Goal: Information Seeking & Learning: Learn about a topic

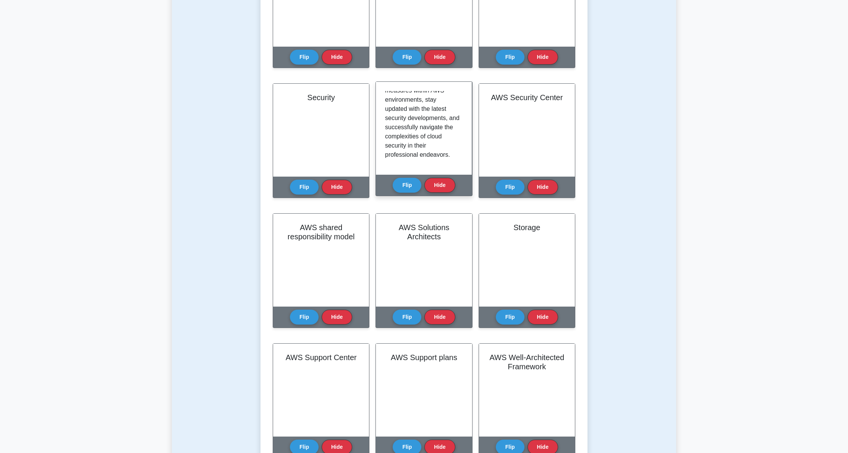
scroll to position [919, 0]
click at [399, 185] on button "Flip" at bounding box center [407, 184] width 29 height 15
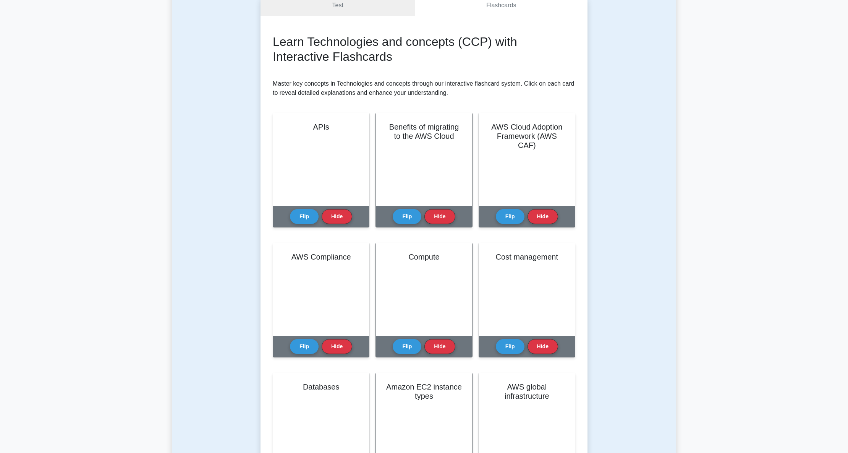
scroll to position [51, 0]
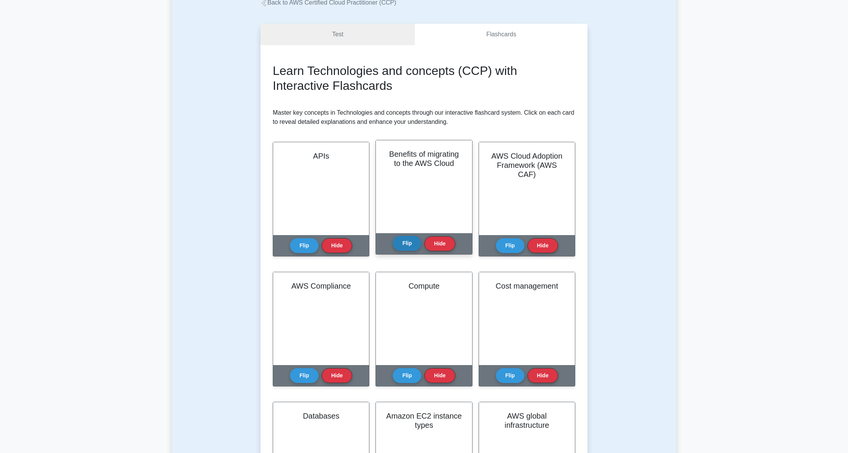
click at [403, 242] on button "Flip" at bounding box center [407, 243] width 29 height 15
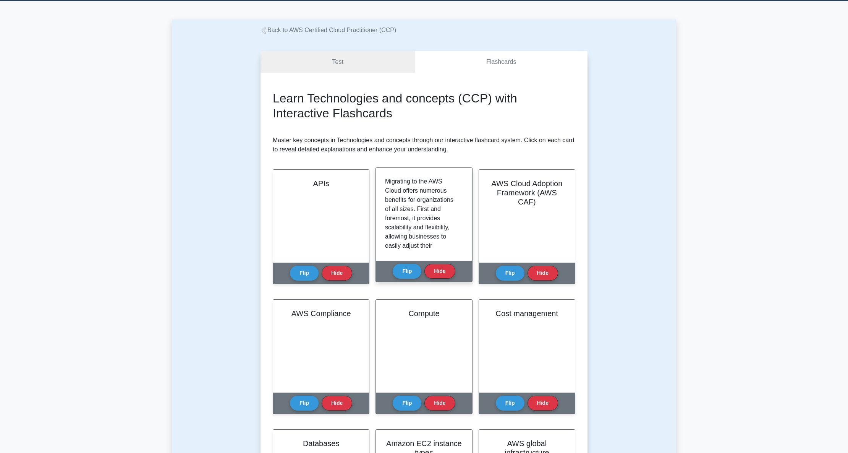
scroll to position [0, 0]
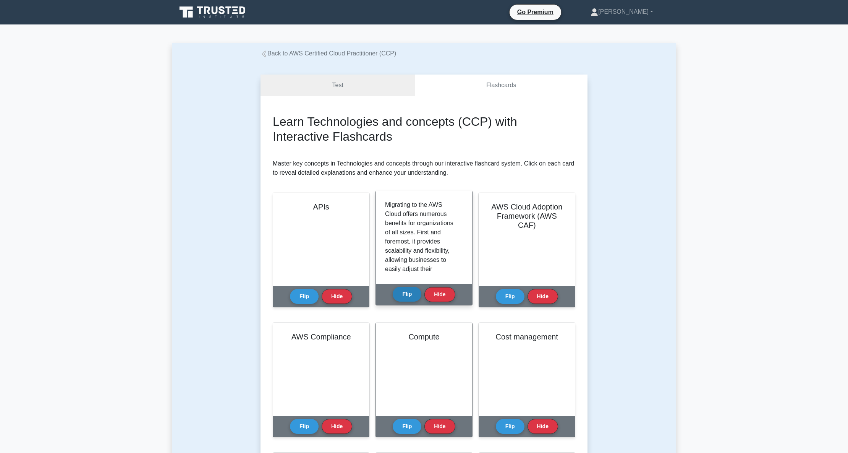
click at [402, 297] on button "Flip" at bounding box center [407, 293] width 29 height 15
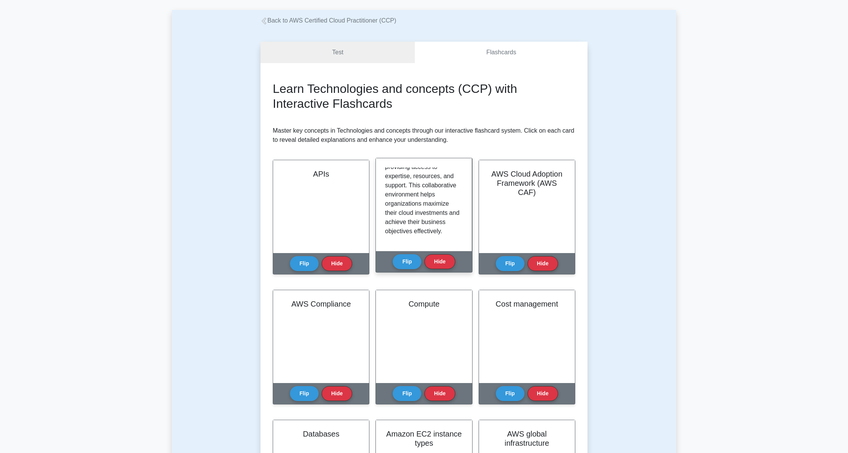
scroll to position [51, 0]
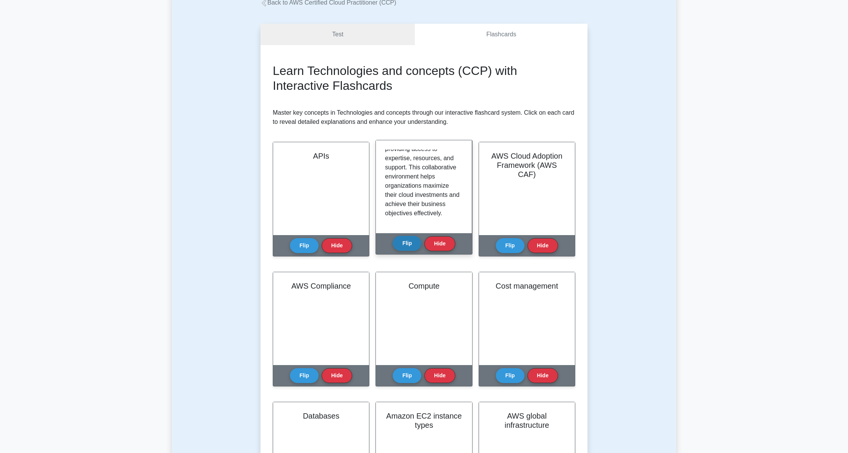
click at [408, 244] on button "Flip" at bounding box center [407, 243] width 29 height 15
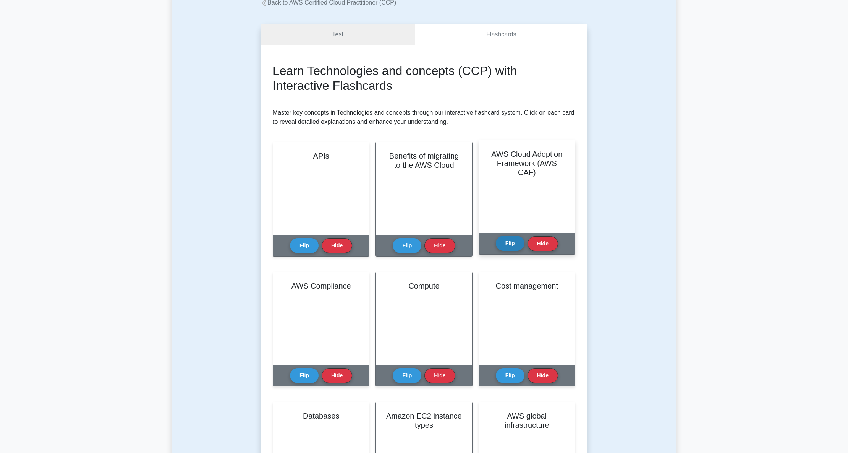
click at [511, 241] on button "Flip" at bounding box center [510, 243] width 29 height 15
click at [513, 239] on button "Flip" at bounding box center [510, 243] width 29 height 15
click at [503, 242] on button "Flip" at bounding box center [510, 243] width 29 height 15
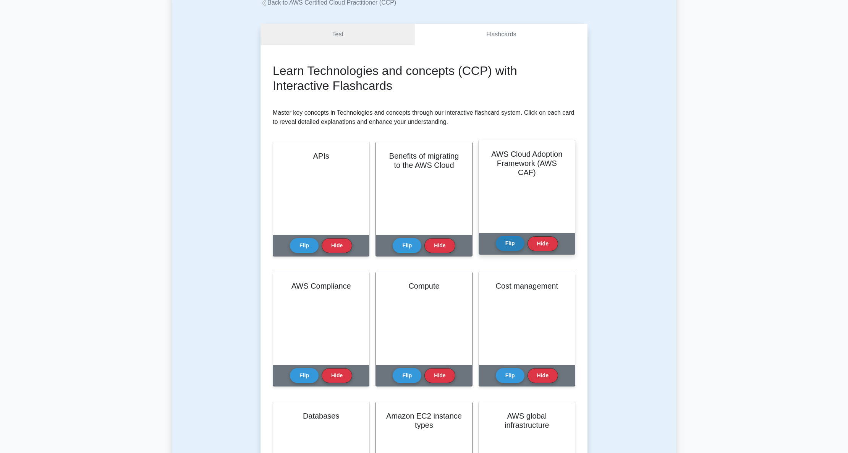
click at [503, 242] on button "Flip" at bounding box center [510, 243] width 29 height 15
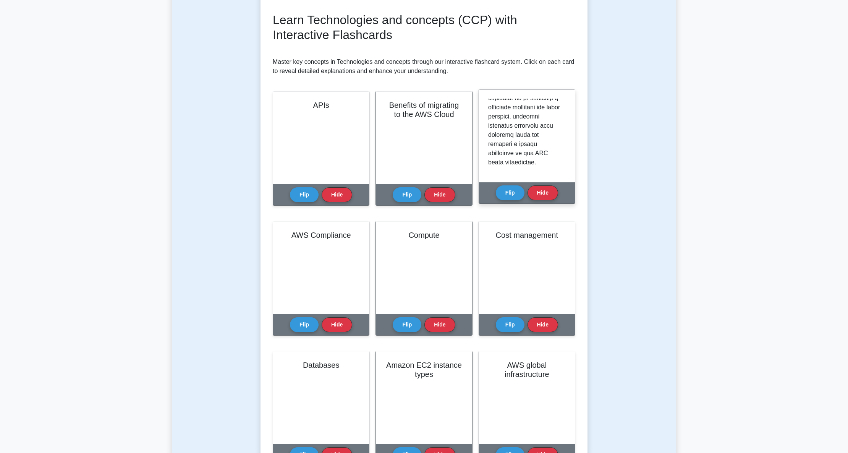
scroll to position [153, 0]
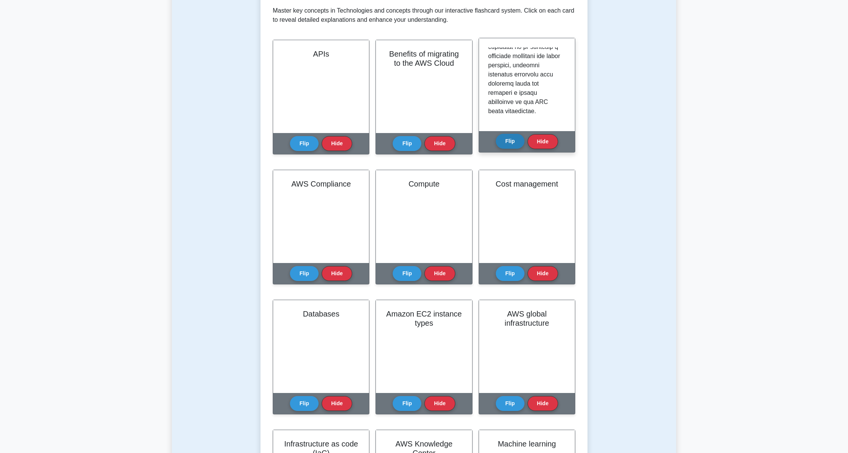
click at [515, 142] on button "Flip" at bounding box center [510, 141] width 29 height 15
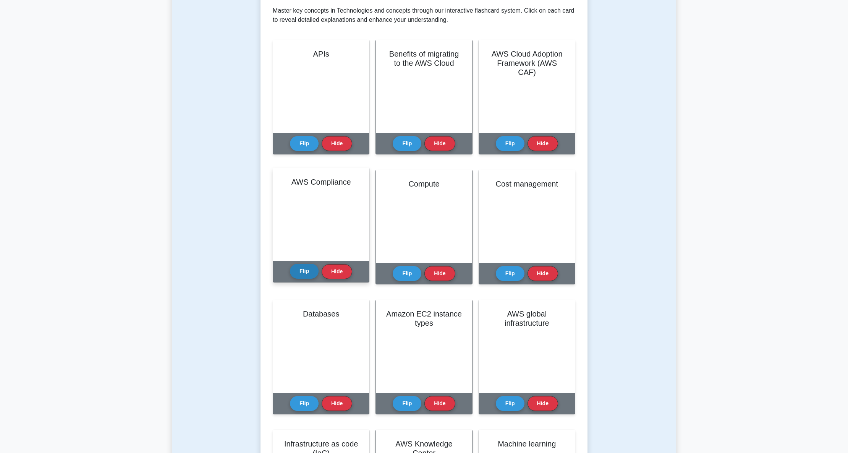
click at [301, 272] on button "Flip" at bounding box center [304, 271] width 29 height 15
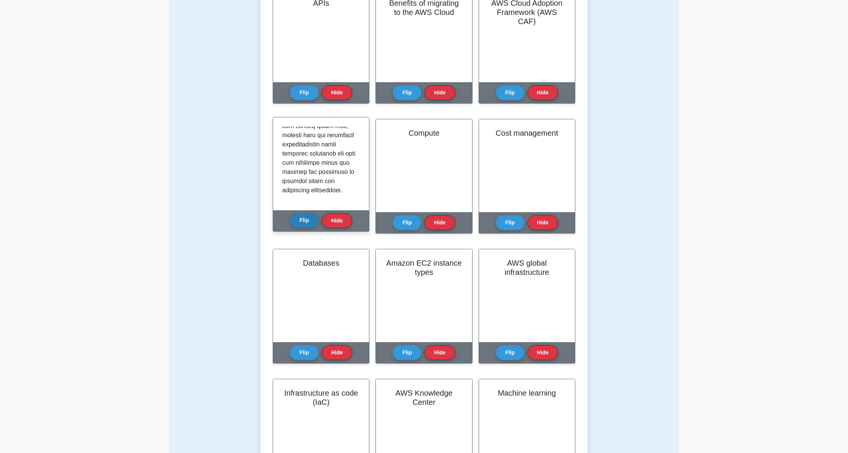
click at [306, 218] on button "Flip" at bounding box center [304, 220] width 29 height 15
click at [296, 216] on button "Flip" at bounding box center [304, 220] width 29 height 15
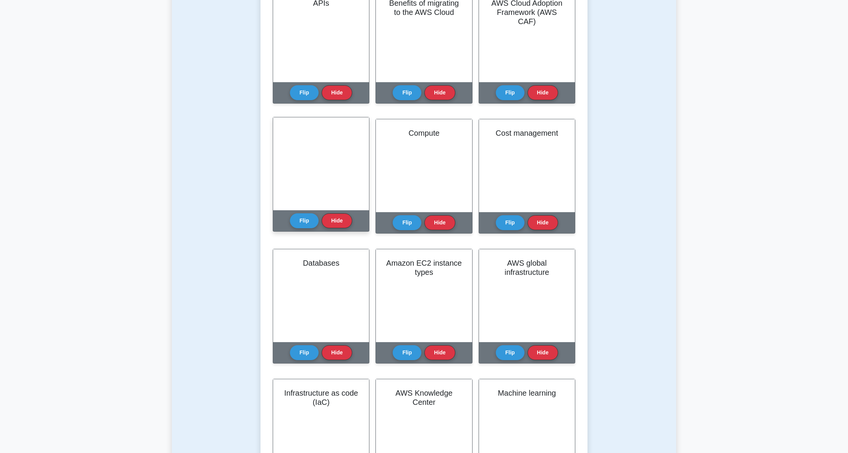
scroll to position [739, 0]
click at [312, 218] on button "Flip" at bounding box center [304, 220] width 29 height 15
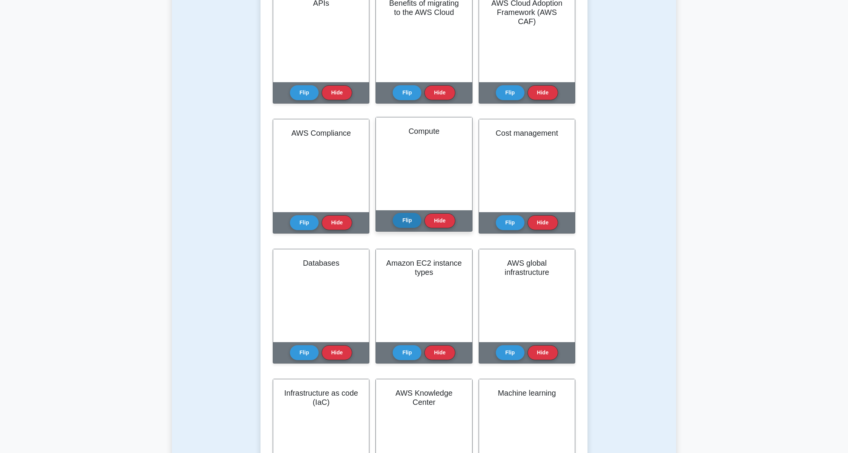
click at [402, 220] on button "Flip" at bounding box center [407, 220] width 29 height 15
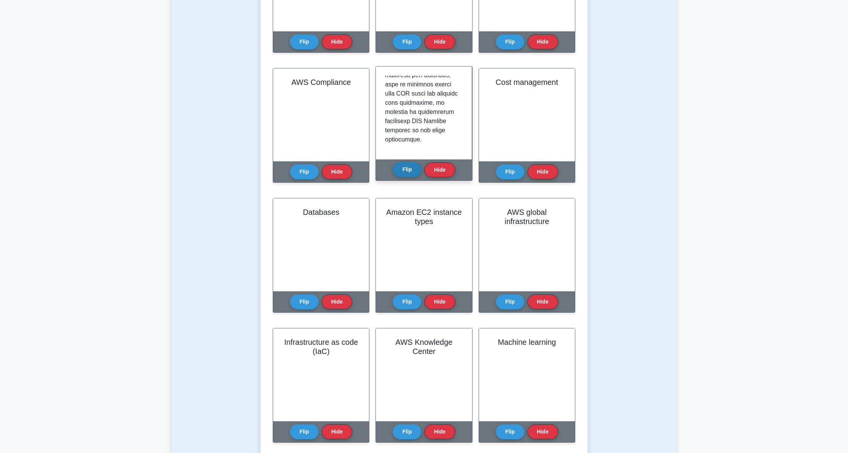
click at [406, 168] on button "Flip" at bounding box center [407, 169] width 29 height 15
click at [407, 171] on button "Flip" at bounding box center [407, 169] width 29 height 15
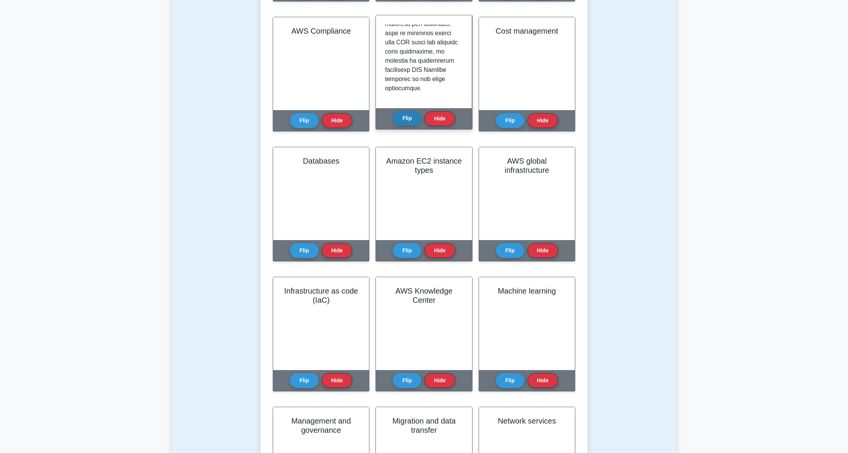
click at [412, 121] on button "Flip" at bounding box center [407, 118] width 29 height 15
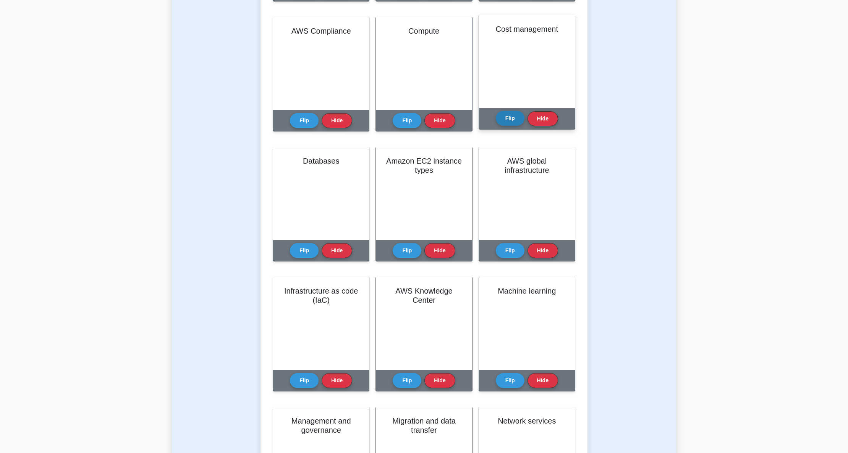
click at [504, 115] on button "Flip" at bounding box center [510, 118] width 29 height 15
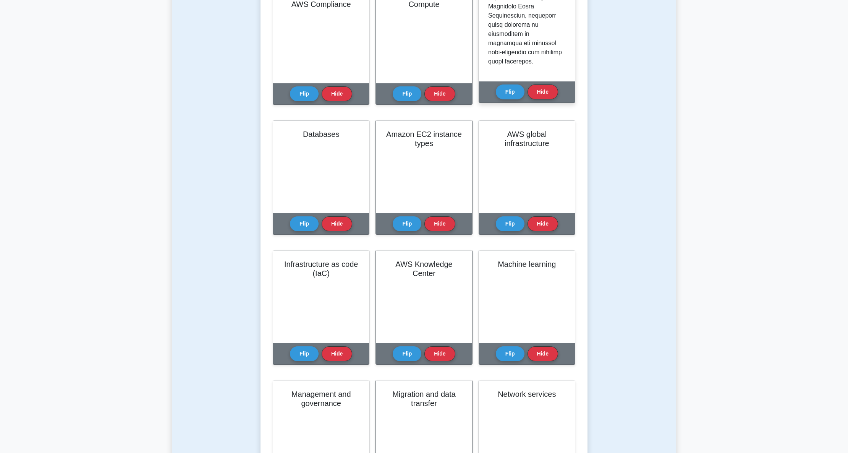
scroll to position [356, 0]
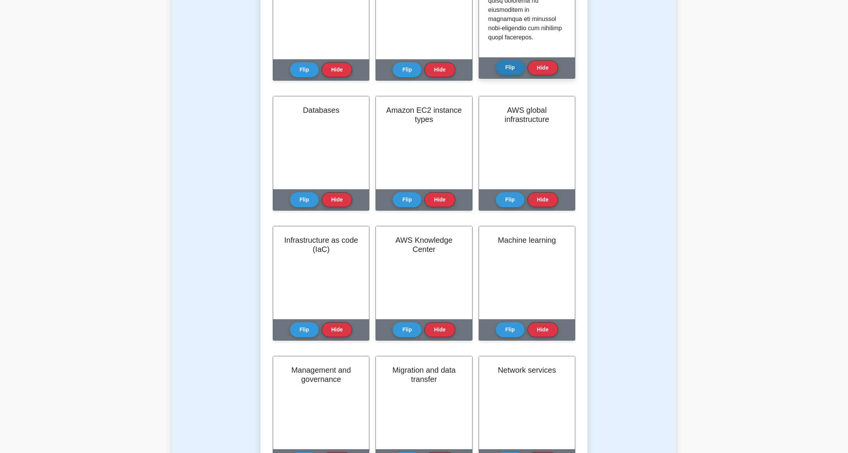
click at [512, 66] on button "Flip" at bounding box center [510, 67] width 29 height 15
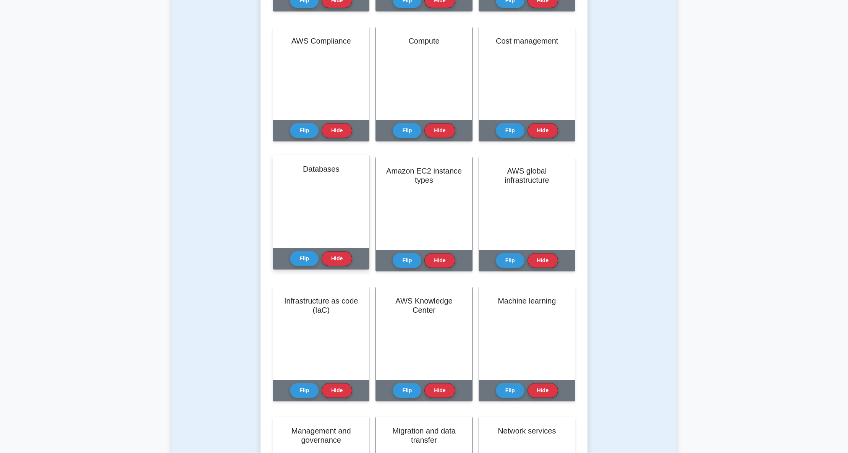
scroll to position [306, 0]
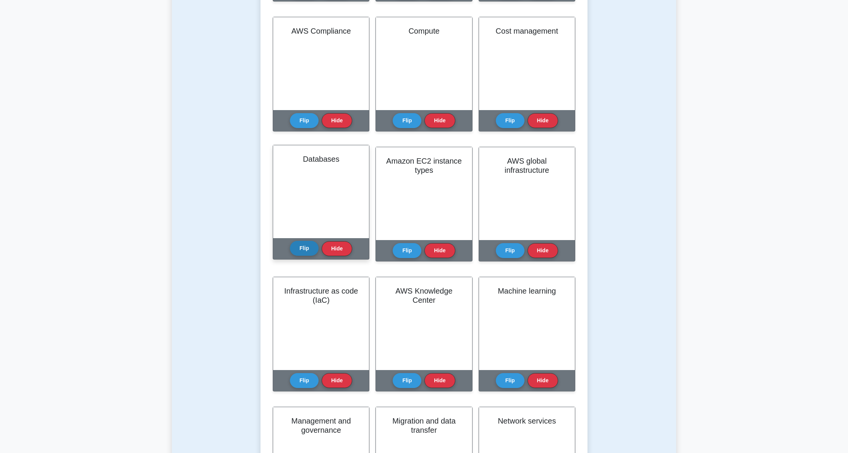
click at [299, 254] on button "Flip" at bounding box center [304, 248] width 29 height 15
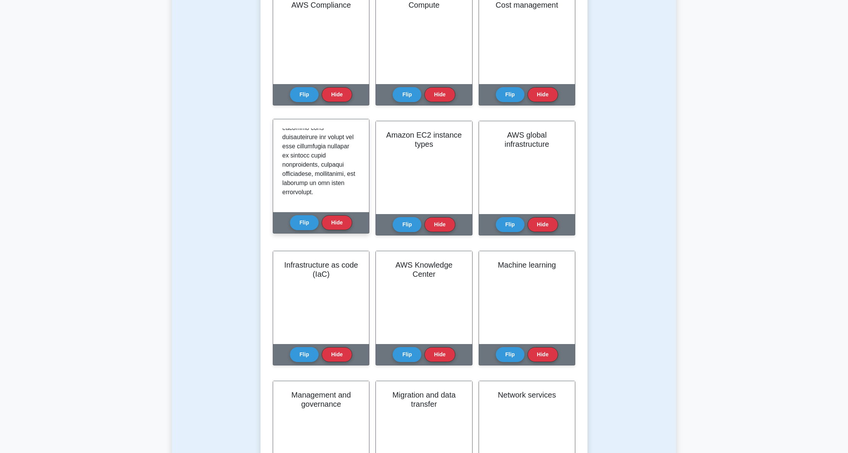
scroll to position [356, 0]
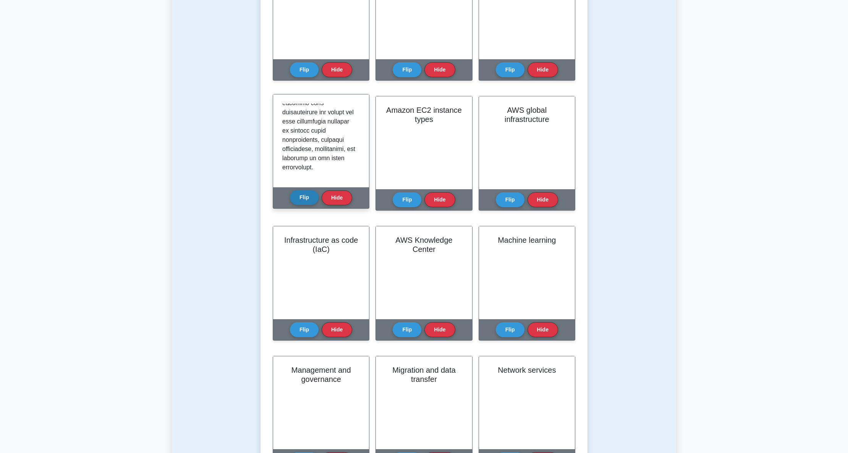
click at [308, 199] on button "Flip" at bounding box center [304, 197] width 29 height 15
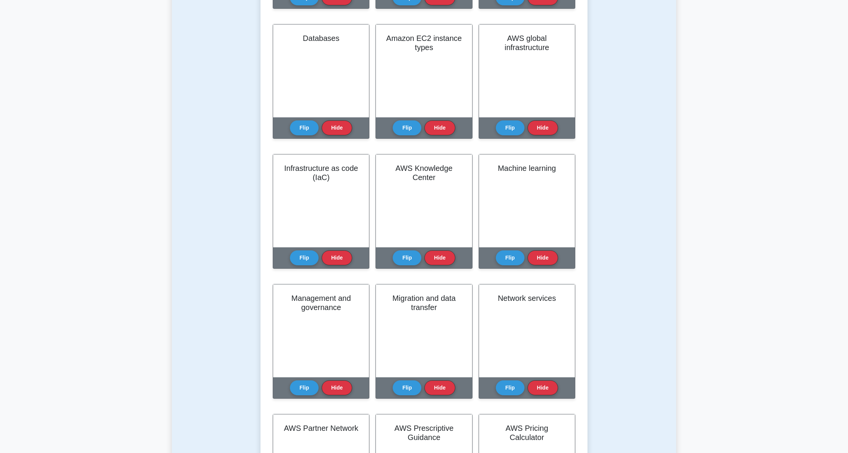
scroll to position [407, 0]
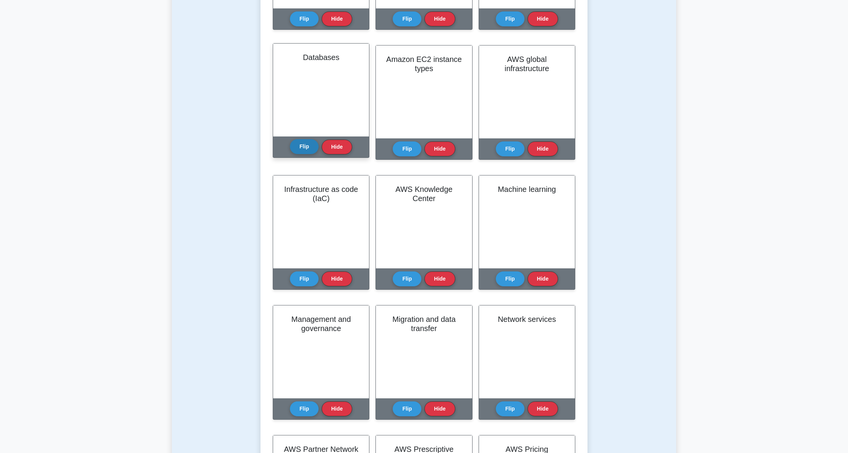
click at [300, 147] on button "Flip" at bounding box center [304, 146] width 29 height 15
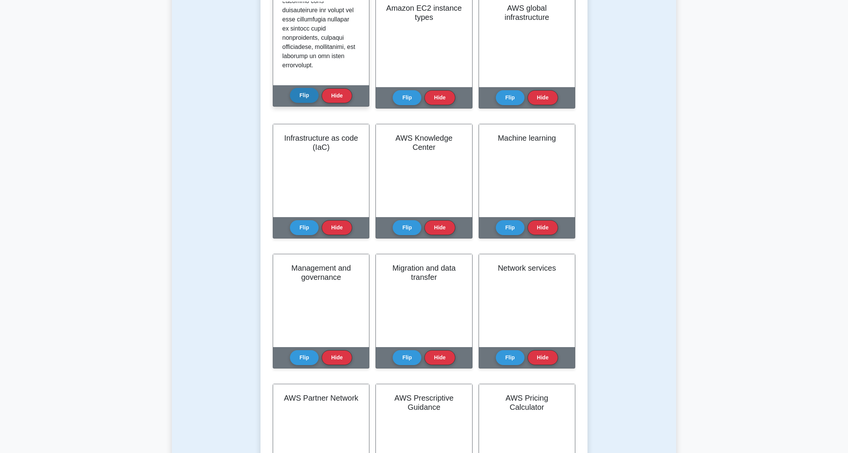
click at [297, 95] on button "Flip" at bounding box center [304, 95] width 29 height 15
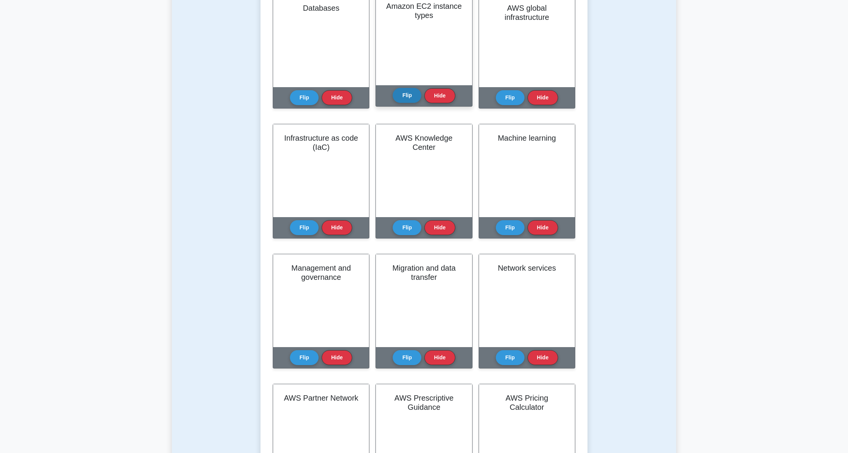
click at [409, 95] on button "Flip" at bounding box center [407, 95] width 29 height 15
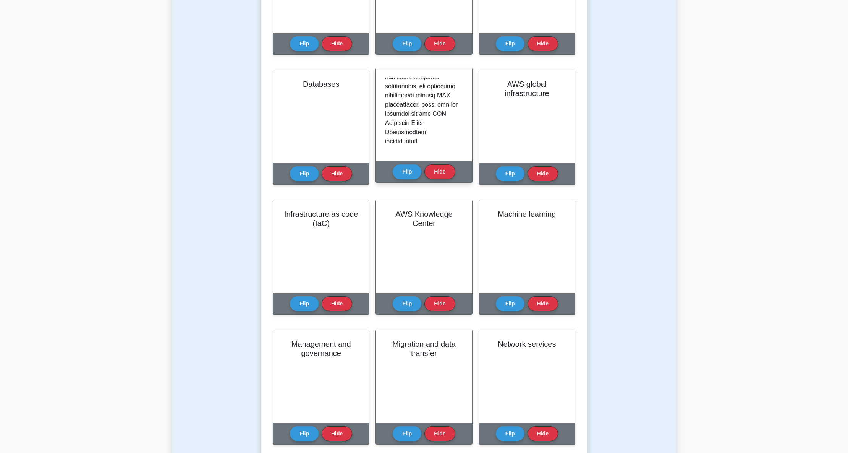
scroll to position [407, 0]
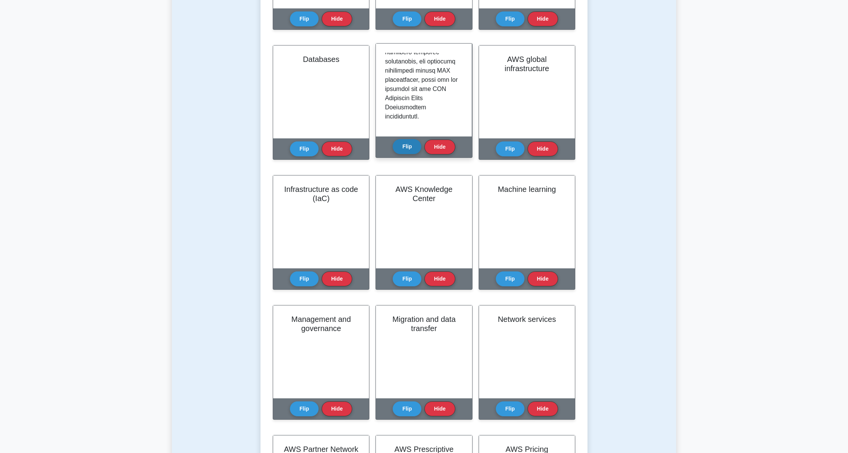
click at [406, 146] on button "Flip" at bounding box center [407, 146] width 29 height 15
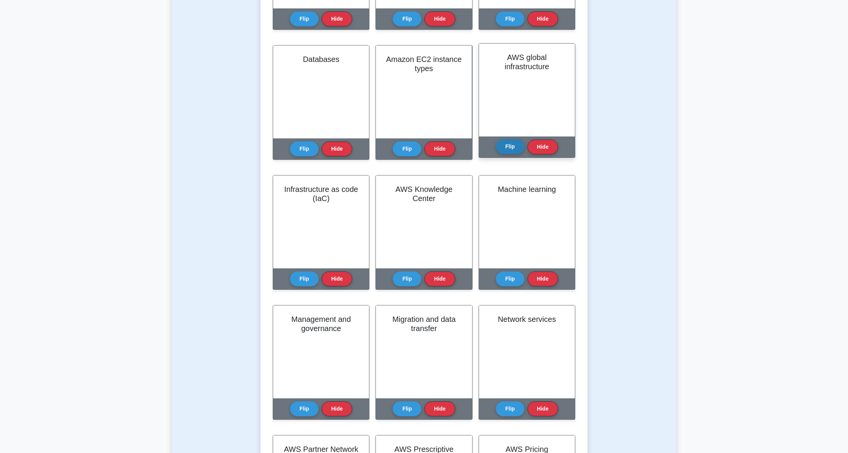
click at [509, 149] on button "Flip" at bounding box center [510, 146] width 29 height 15
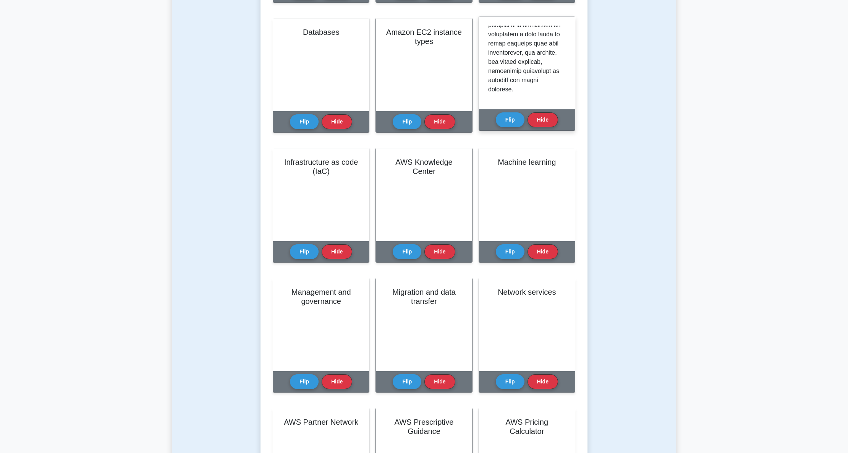
scroll to position [458, 0]
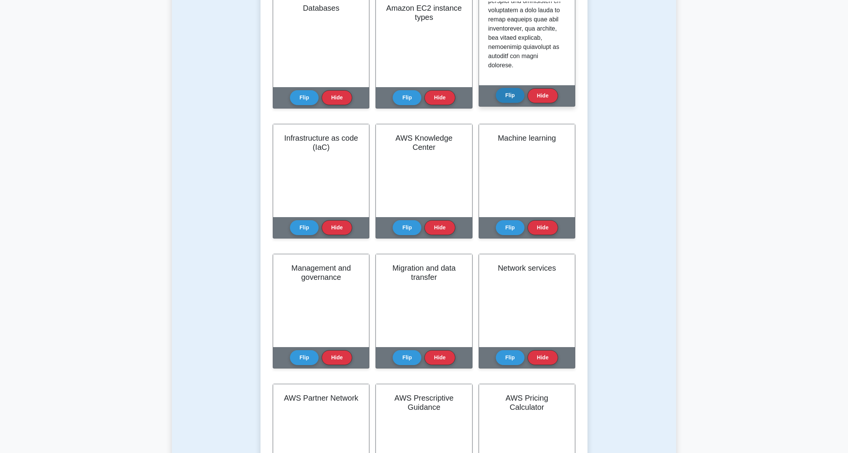
click at [512, 96] on button "Flip" at bounding box center [510, 95] width 29 height 15
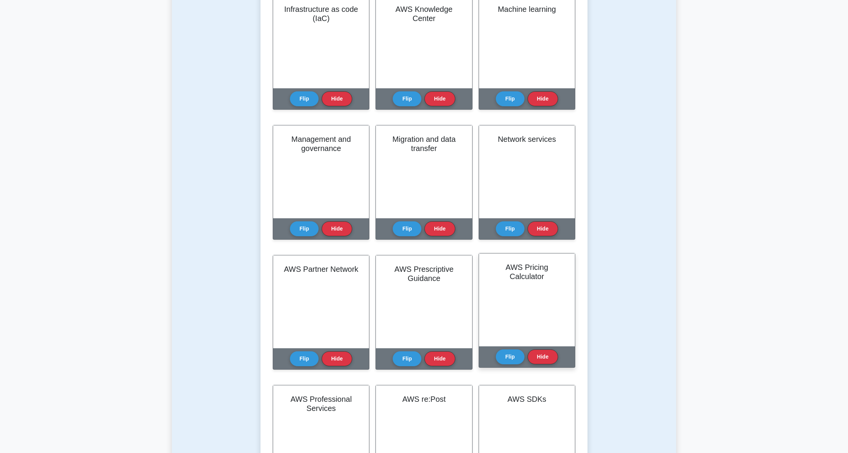
scroll to position [611, 0]
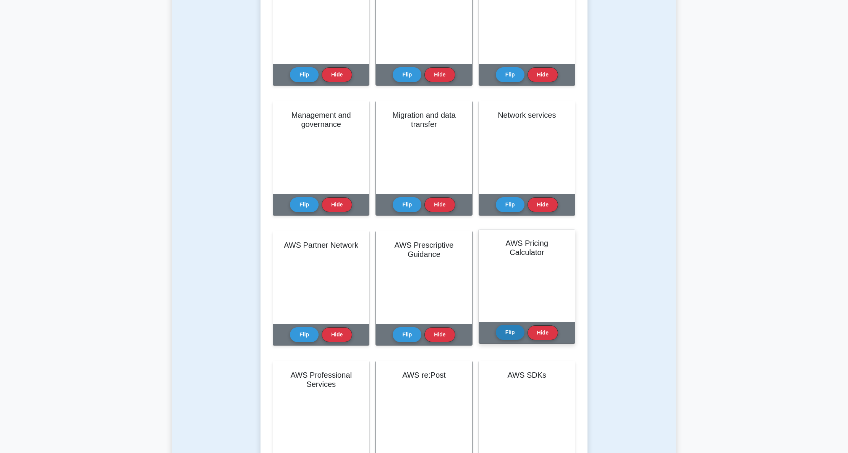
click at [513, 333] on button "Flip" at bounding box center [510, 332] width 29 height 15
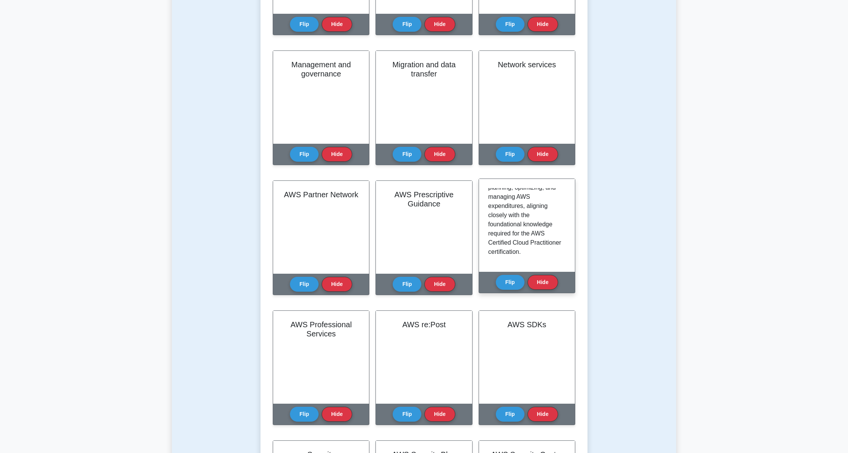
scroll to position [662, 0]
click at [514, 283] on button "Flip" at bounding box center [510, 281] width 29 height 15
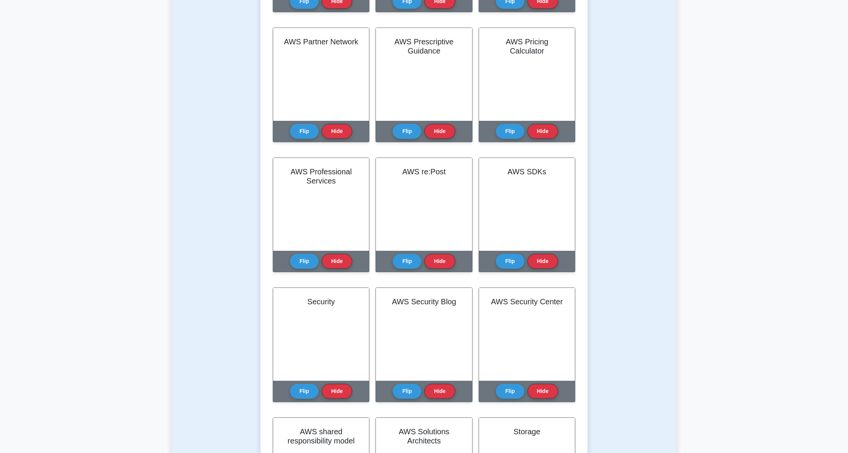
scroll to position [815, 0]
click at [309, 259] on button "Flip" at bounding box center [304, 258] width 29 height 15
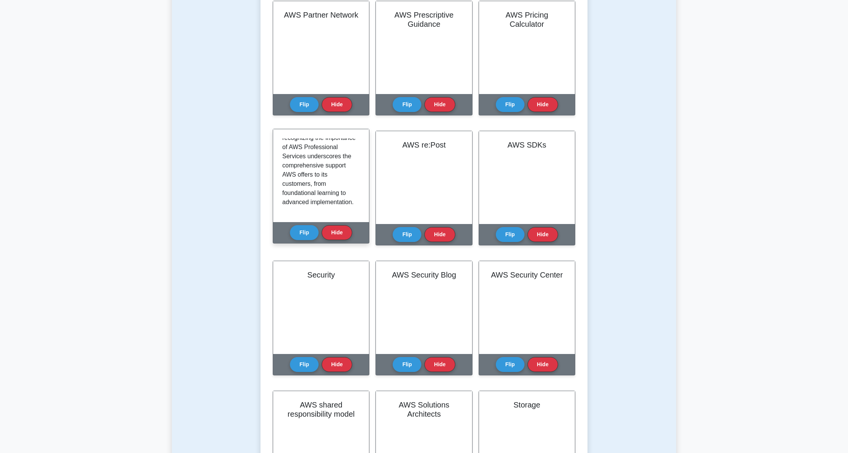
scroll to position [865, 0]
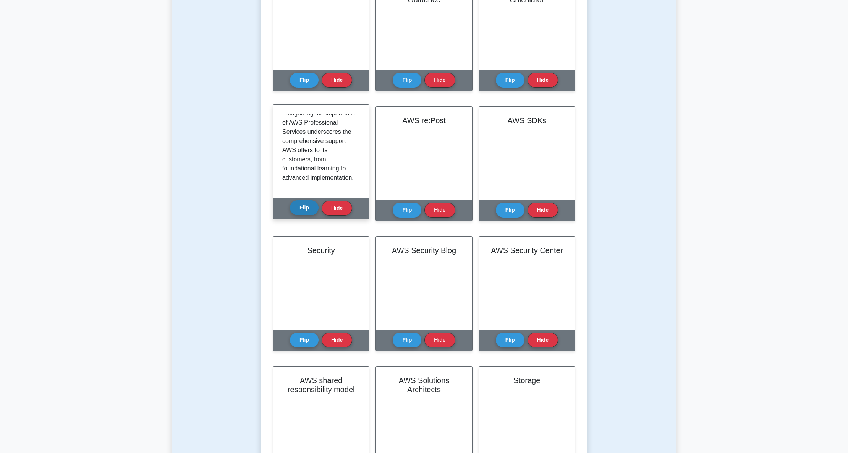
click at [309, 205] on button "Flip" at bounding box center [304, 207] width 29 height 15
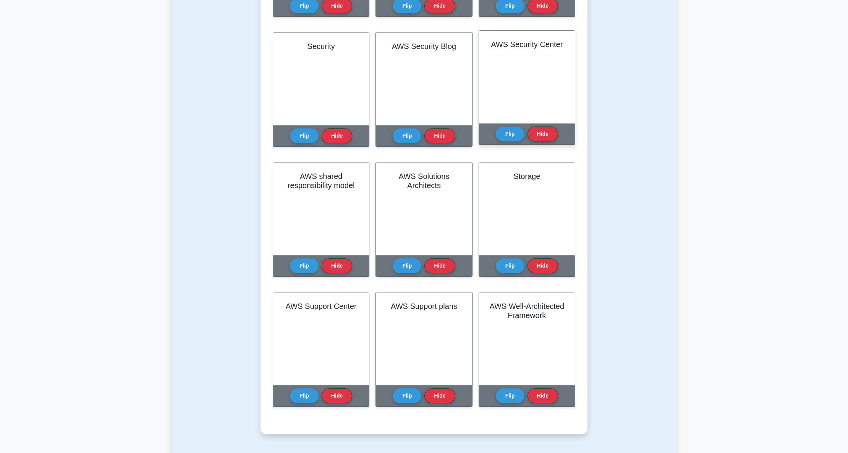
scroll to position [1120, 0]
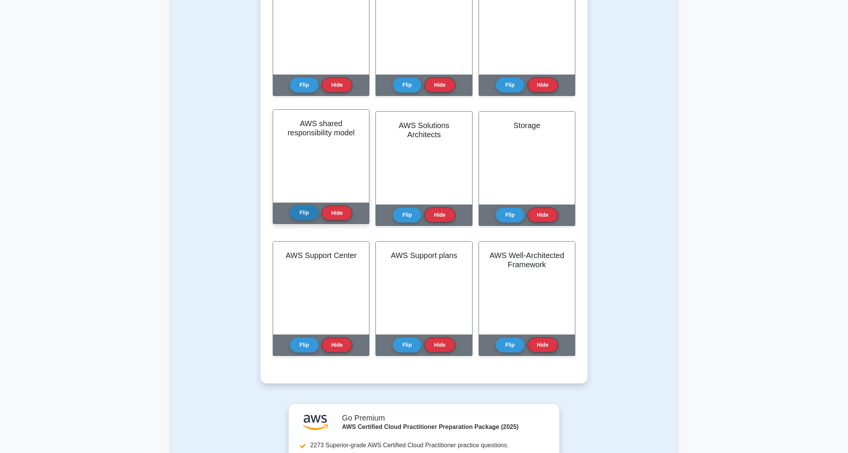
click at [312, 213] on button "Flip" at bounding box center [304, 212] width 29 height 15
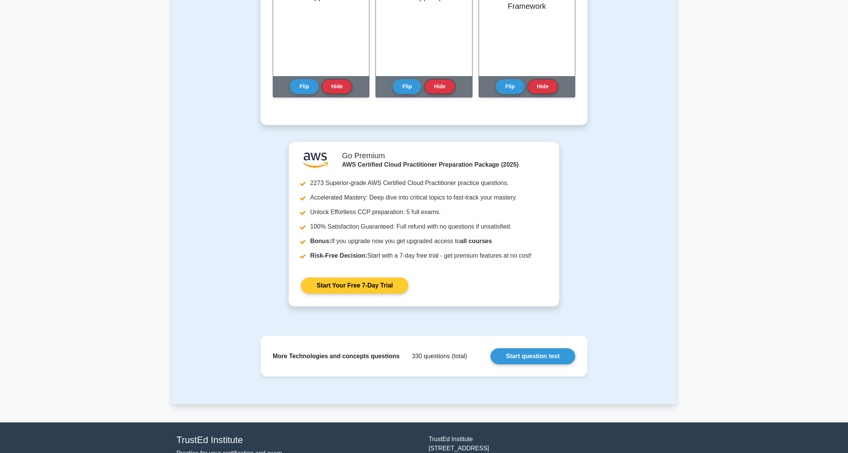
scroll to position [1426, 0]
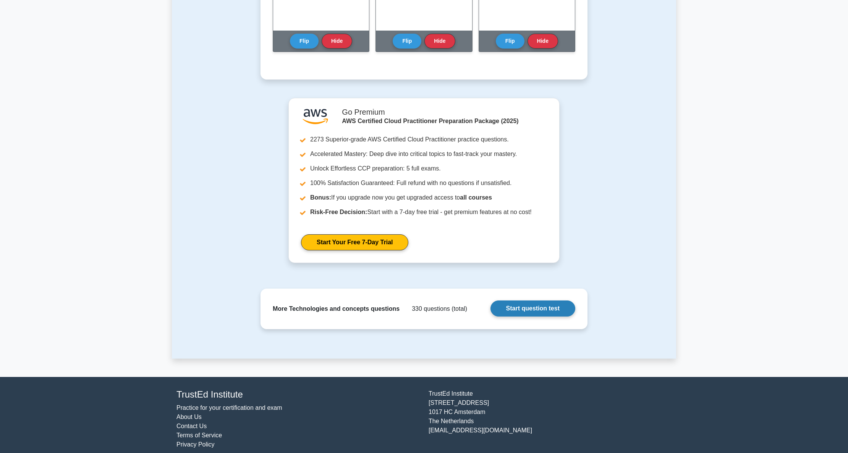
click at [545, 309] on link "Start question test" at bounding box center [532, 308] width 85 height 16
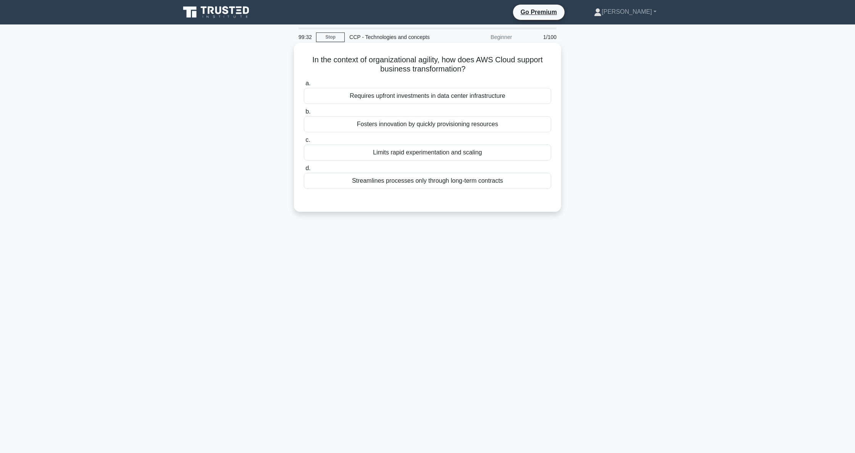
click at [474, 124] on div "Fosters innovation by quickly provisioning resources" at bounding box center [427, 124] width 247 height 16
click at [304, 114] on input "b. Fosters innovation by quickly provisioning resources" at bounding box center [304, 111] width 0 height 5
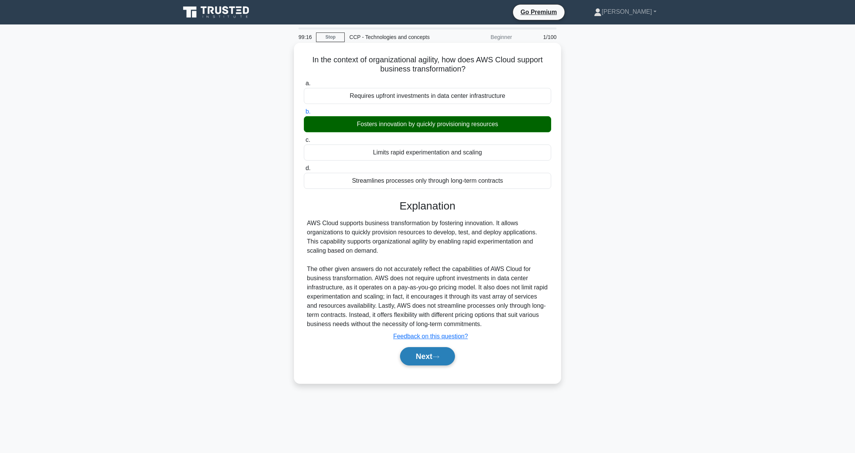
click at [438, 359] on icon at bounding box center [436, 356] width 7 height 4
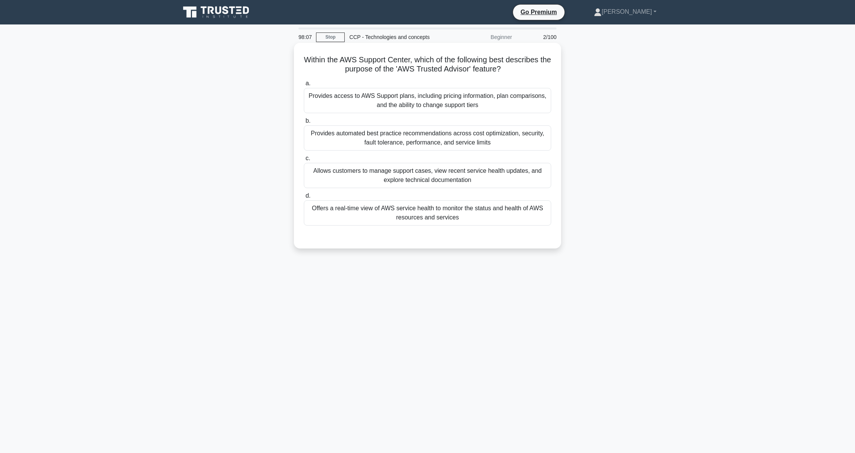
click at [425, 142] on div "Provides automated best practice recommendations across cost optimization, secu…" at bounding box center [427, 137] width 247 height 25
click at [304, 123] on input "b. Provides automated best practice recommendations across cost optimization, s…" at bounding box center [304, 120] width 0 height 5
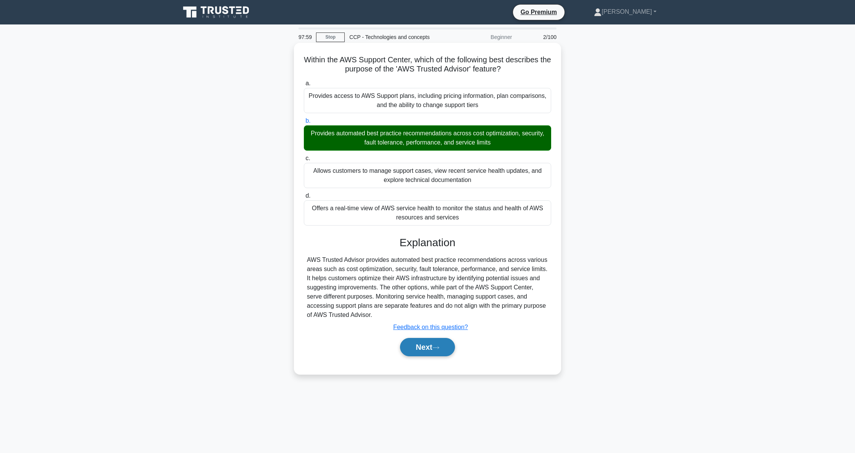
click at [430, 350] on button "Next" at bounding box center [427, 347] width 55 height 18
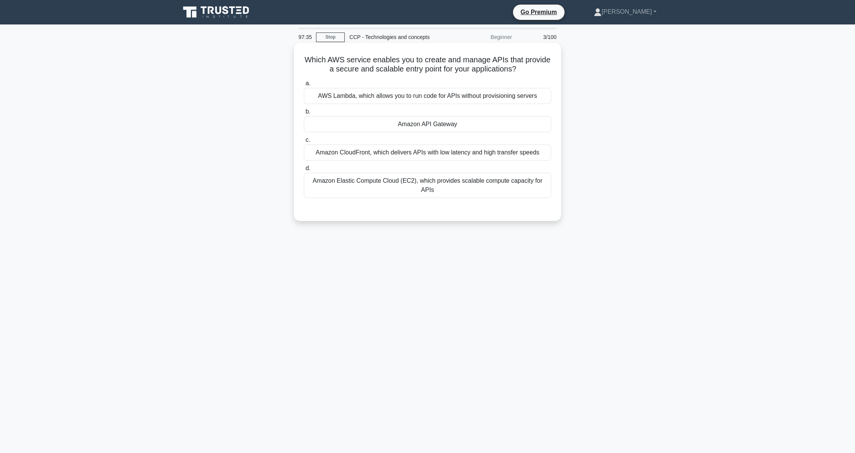
click at [416, 127] on div "Amazon API Gateway" at bounding box center [427, 124] width 247 height 16
click at [304, 114] on input "b. Amazon API Gateway" at bounding box center [304, 111] width 0 height 5
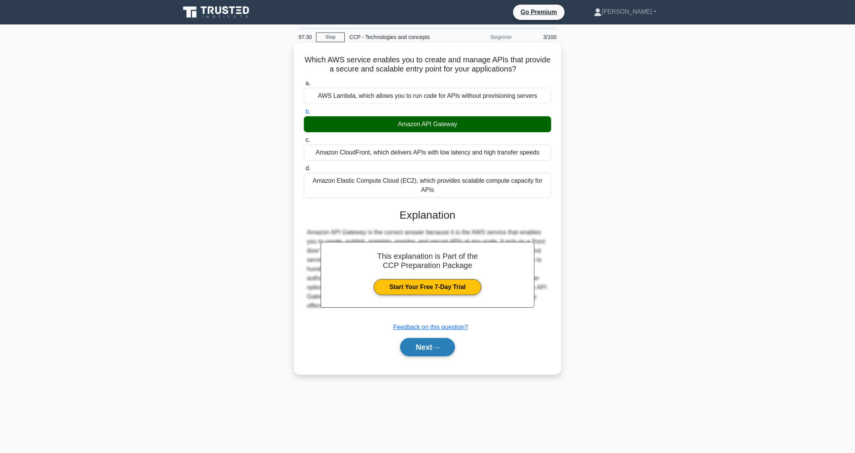
click at [432, 340] on button "Next" at bounding box center [427, 347] width 55 height 18
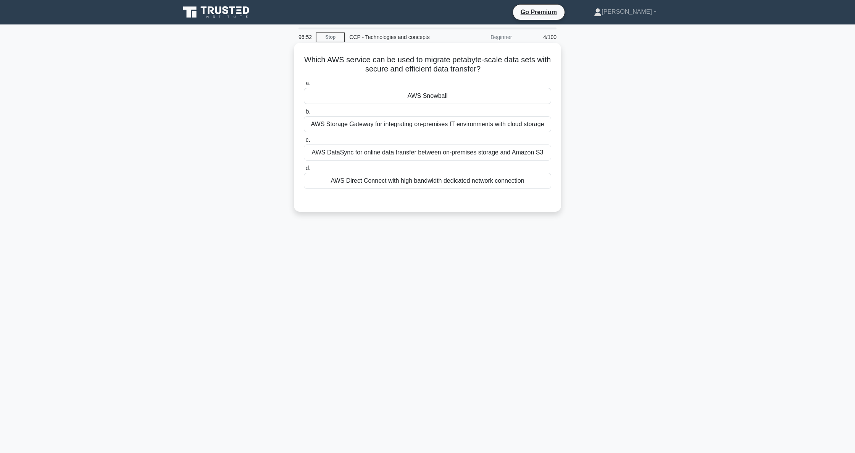
click at [405, 180] on div "AWS Direct Connect with high bandwidth dedicated network connection" at bounding box center [427, 181] width 247 height 16
click at [304, 171] on input "d. AWS Direct Connect with high bandwidth dedicated network connection" at bounding box center [304, 168] width 0 height 5
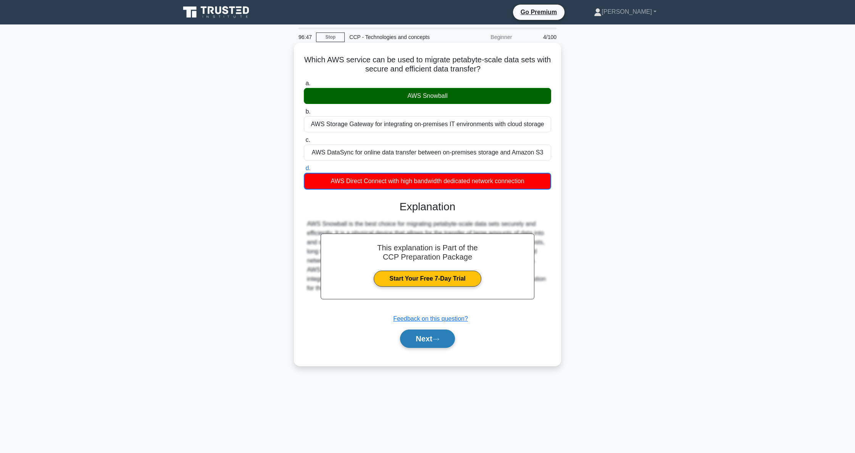
click at [411, 343] on button "Next" at bounding box center [427, 338] width 55 height 18
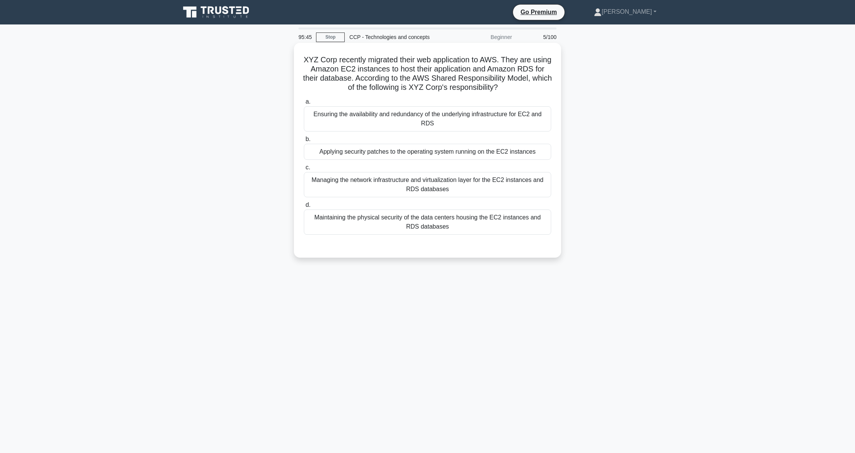
click at [397, 155] on div "Applying security patches to the operating system running on the EC2 instances" at bounding box center [427, 152] width 247 height 16
click at [304, 142] on input "b. Applying security patches to the operating system running on the EC2 instanc…" at bounding box center [304, 139] width 0 height 5
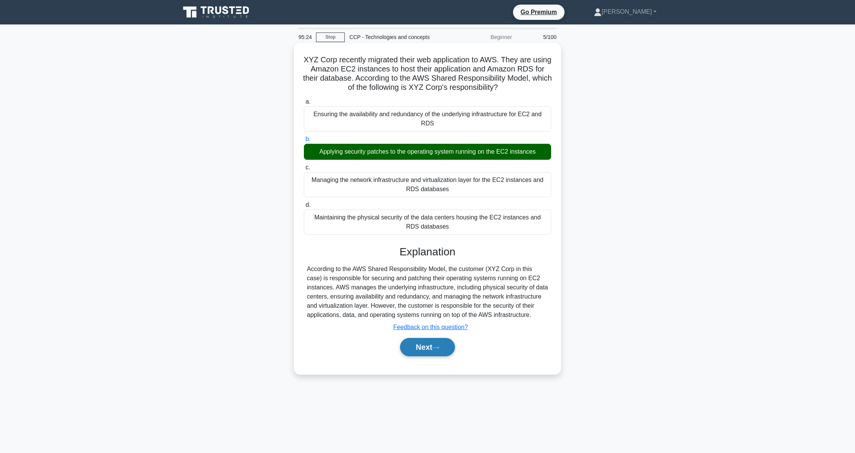
click at [437, 348] on icon at bounding box center [436, 347] width 6 height 2
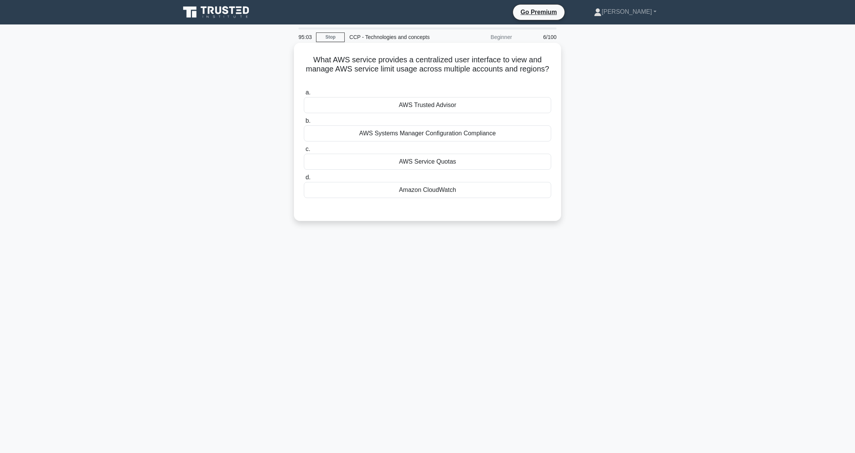
click at [449, 104] on div "AWS Trusted Advisor" at bounding box center [427, 105] width 247 height 16
click at [304, 95] on input "a. AWS Trusted Advisor" at bounding box center [304, 92] width 0 height 5
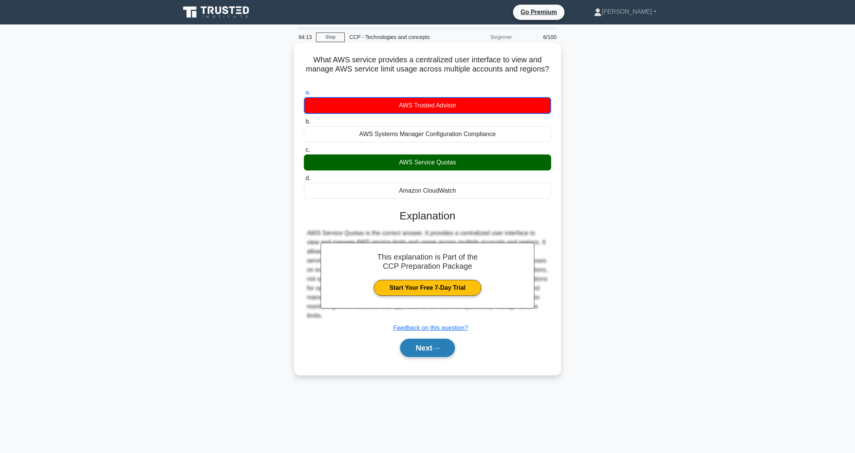
click at [427, 351] on button "Next" at bounding box center [427, 347] width 55 height 18
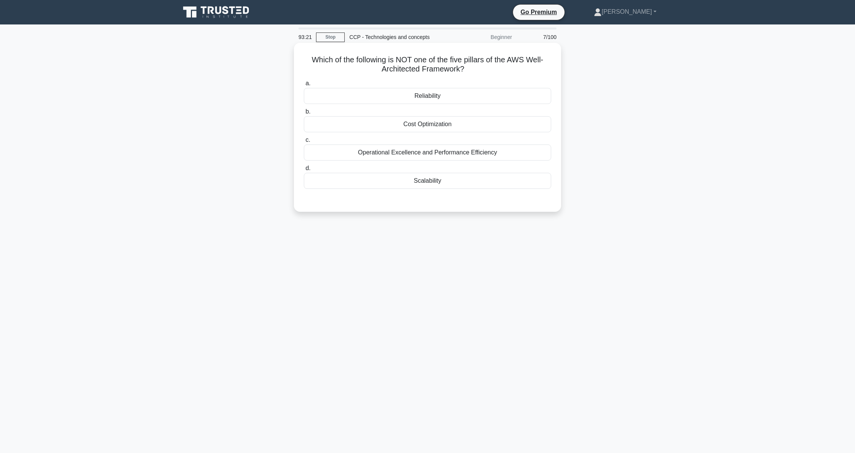
click at [430, 182] on div "Scalability" at bounding box center [427, 181] width 247 height 16
click at [304, 171] on input "d. Scalability" at bounding box center [304, 168] width 0 height 5
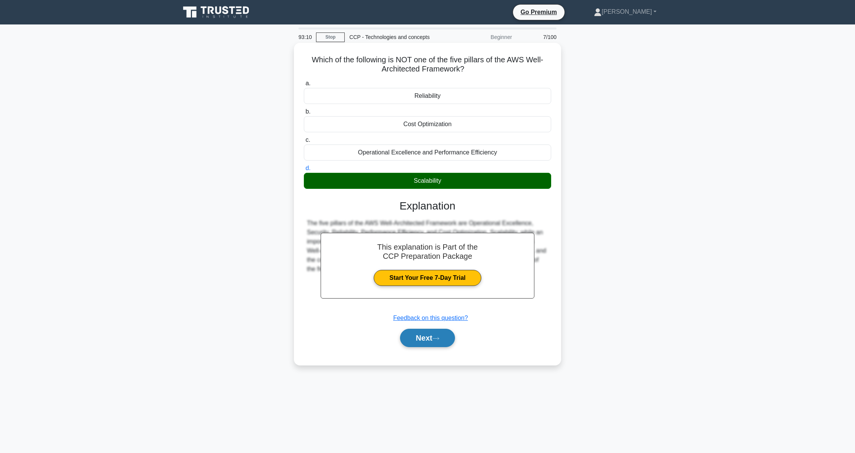
click at [428, 336] on button "Next" at bounding box center [427, 337] width 55 height 18
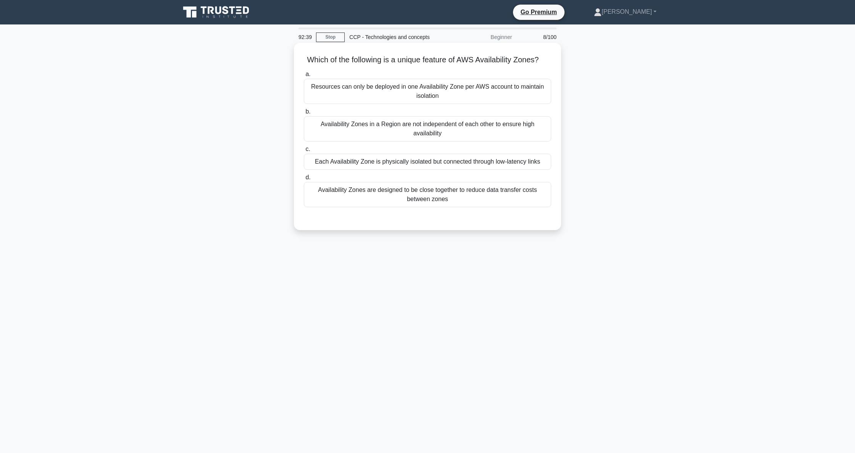
click at [470, 202] on div "Availability Zones are designed to be close together to reduce data transfer co…" at bounding box center [427, 194] width 247 height 25
click at [304, 180] on input "d. Availability Zones are designed to be close together to reduce data transfer…" at bounding box center [304, 177] width 0 height 5
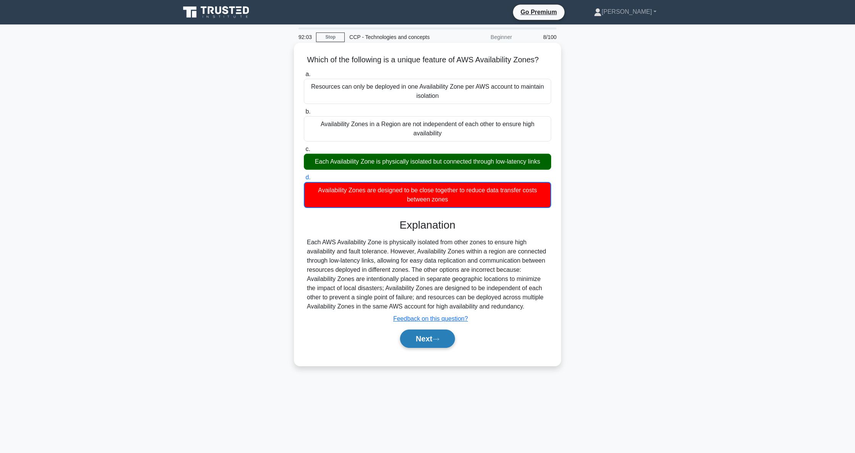
click at [430, 344] on button "Next" at bounding box center [427, 338] width 55 height 18
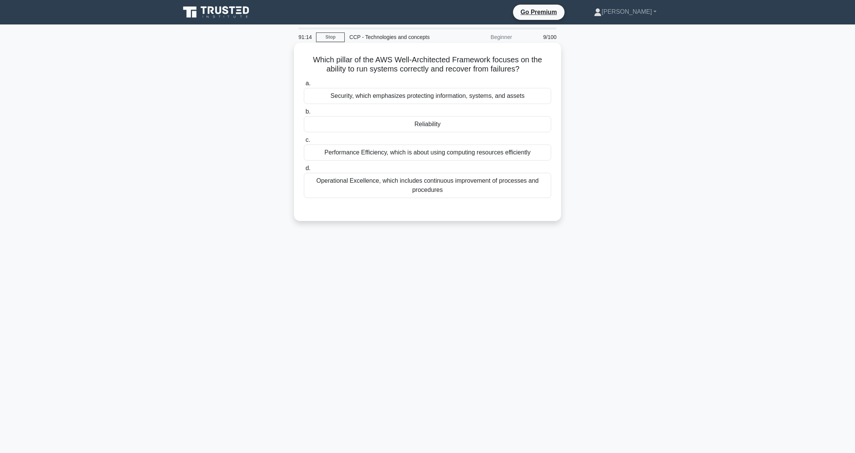
click at [402, 126] on div "Reliability" at bounding box center [427, 124] width 247 height 16
click at [304, 114] on input "b. Reliability" at bounding box center [304, 111] width 0 height 5
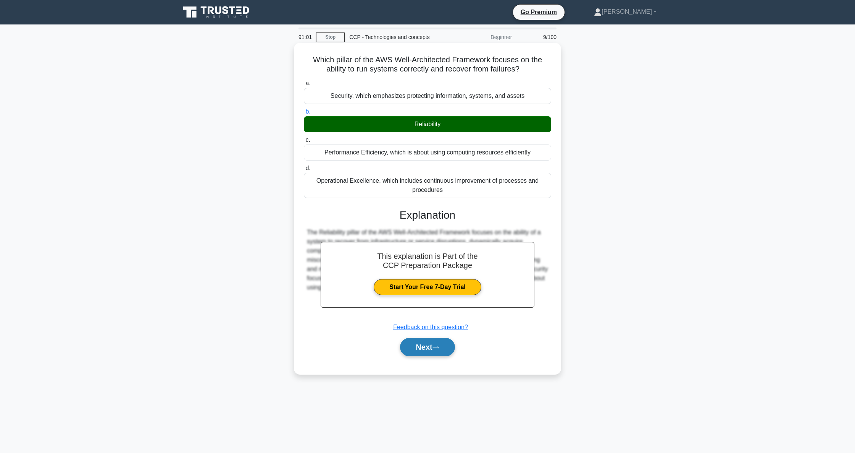
click at [433, 350] on button "Next" at bounding box center [427, 347] width 55 height 18
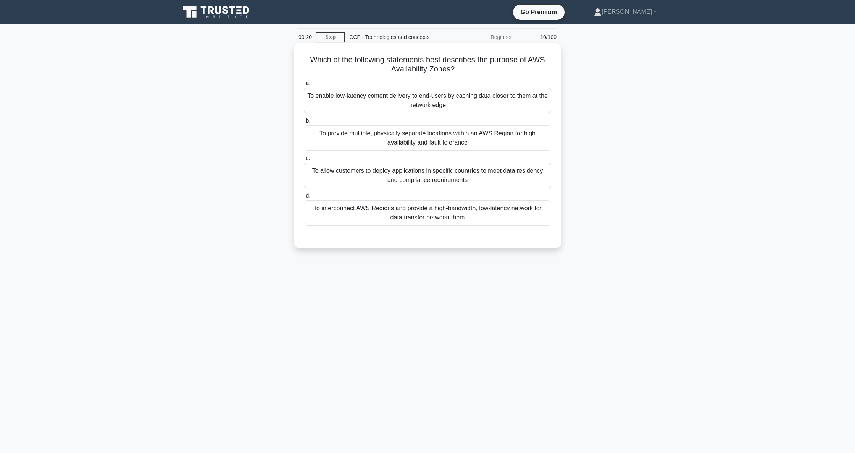
click at [478, 101] on div "To enable low-latency content delivery to end-users by caching data closer to t…" at bounding box center [427, 100] width 247 height 25
click at [304, 86] on input "a. To enable low-latency content delivery to end-users by caching data closer t…" at bounding box center [304, 83] width 0 height 5
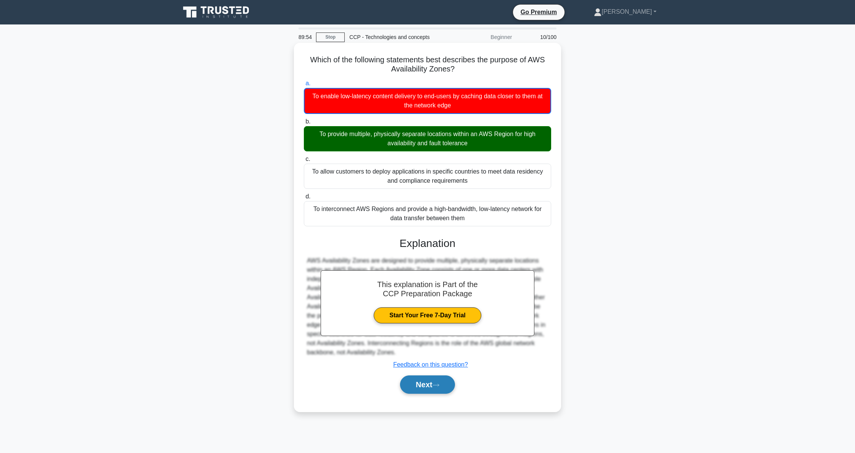
click at [436, 386] on icon at bounding box center [436, 385] width 7 height 4
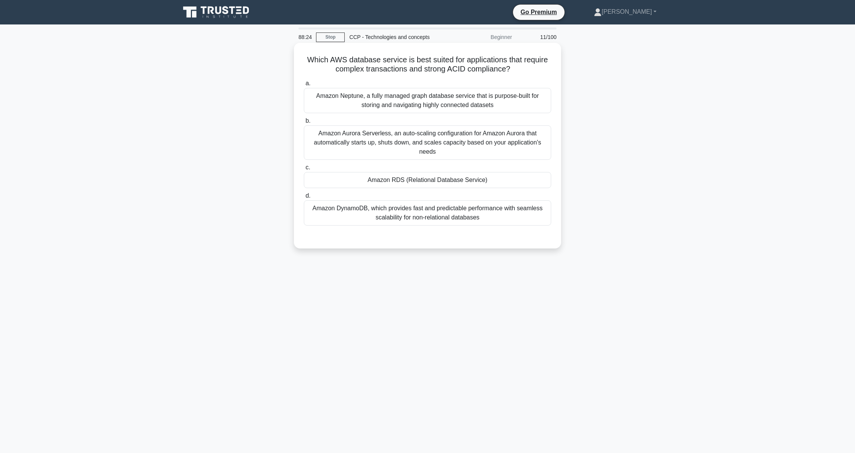
click at [358, 139] on div "Amazon Aurora Serverless, an auto-scaling configuration for Amazon Aurora that …" at bounding box center [427, 142] width 247 height 34
click at [304, 123] on input "b. Amazon Aurora Serverless, an auto-scaling configuration for Amazon Aurora th…" at bounding box center [304, 120] width 0 height 5
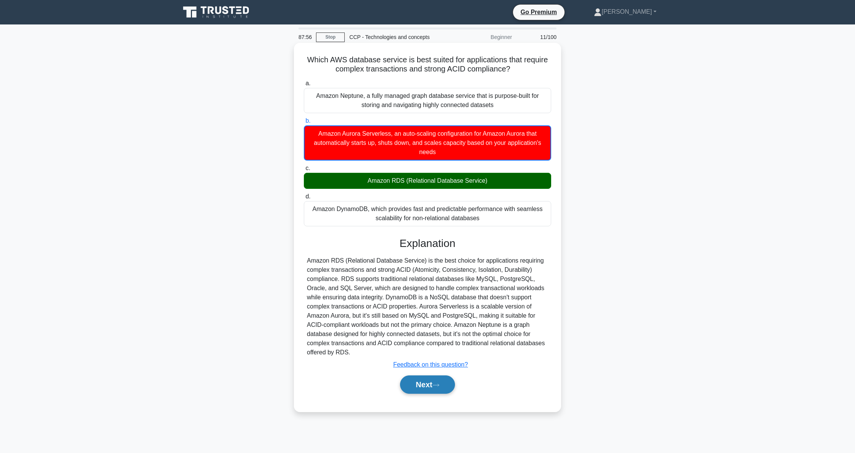
click at [432, 385] on button "Next" at bounding box center [427, 384] width 55 height 18
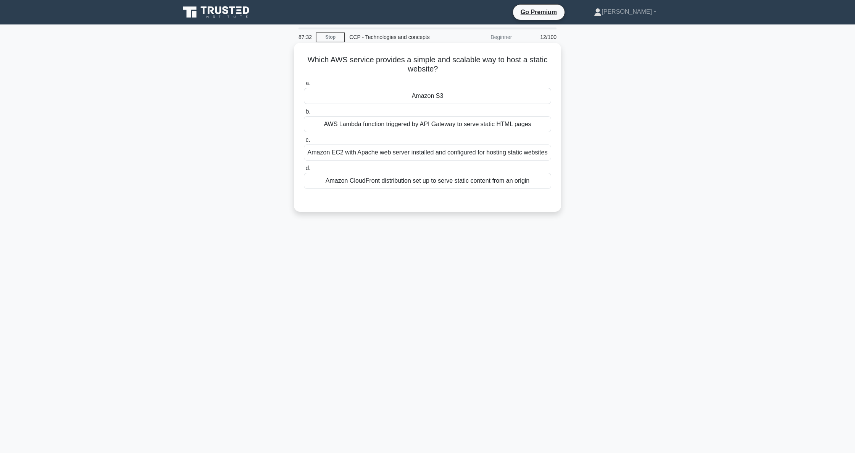
click at [483, 184] on div "Amazon CloudFront distribution set up to serve static content from an origin" at bounding box center [427, 181] width 247 height 16
click at [304, 171] on input "d. Amazon CloudFront distribution set up to serve static content from an origin" at bounding box center [304, 168] width 0 height 5
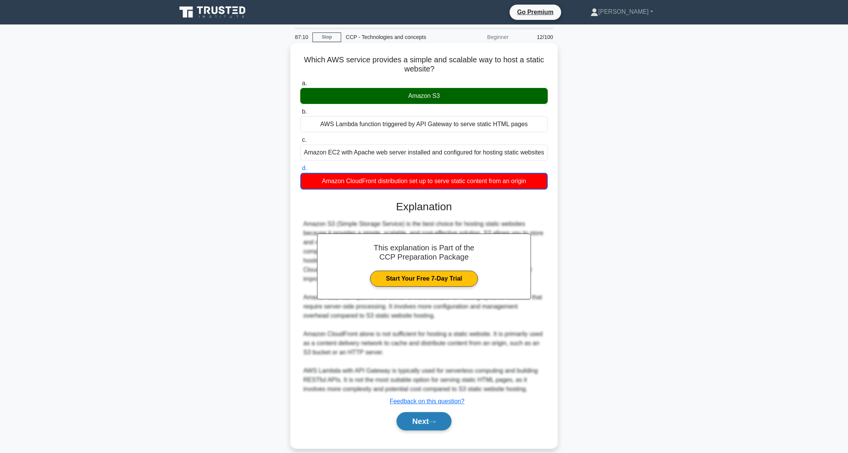
click at [430, 415] on button "Next" at bounding box center [423, 421] width 55 height 18
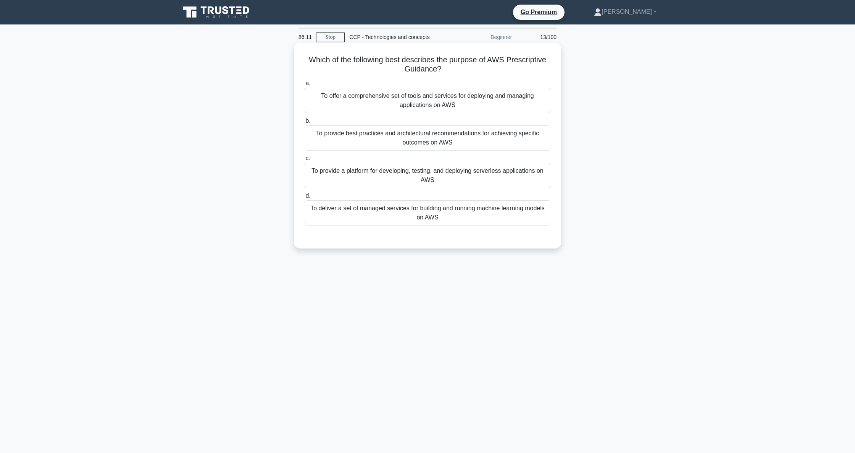
click at [458, 98] on div "To offer a comprehensive set of tools and services for deploying and managing a…" at bounding box center [427, 100] width 247 height 25
click at [304, 86] on input "a. To offer a comprehensive set of tools and services for deploying and managin…" at bounding box center [304, 83] width 0 height 5
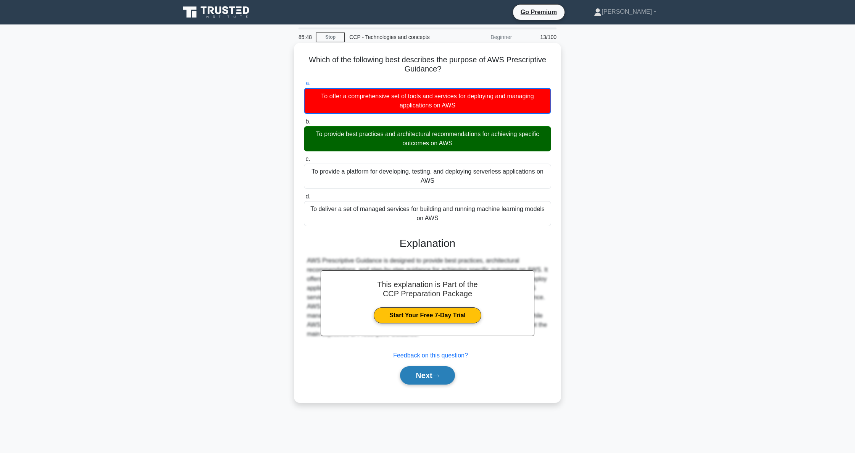
click at [426, 377] on button "Next" at bounding box center [427, 375] width 55 height 18
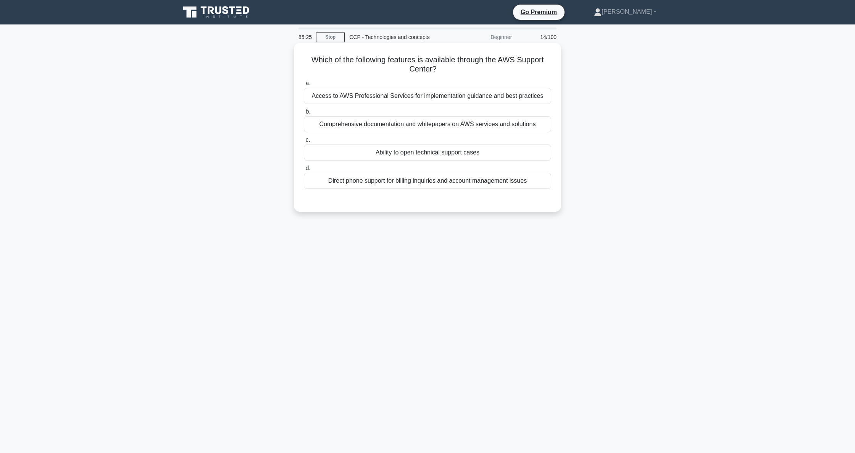
click at [390, 98] on div "Access to AWS Professional Services for implementation guidance and best practi…" at bounding box center [427, 96] width 247 height 16
click at [304, 86] on input "a. Access to AWS Professional Services for implementation guidance and best pra…" at bounding box center [304, 83] width 0 height 5
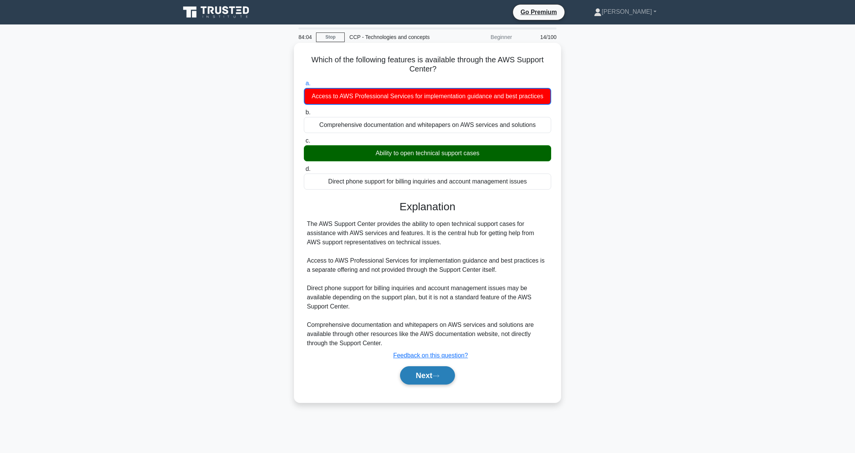
click at [416, 379] on button "Next" at bounding box center [427, 375] width 55 height 18
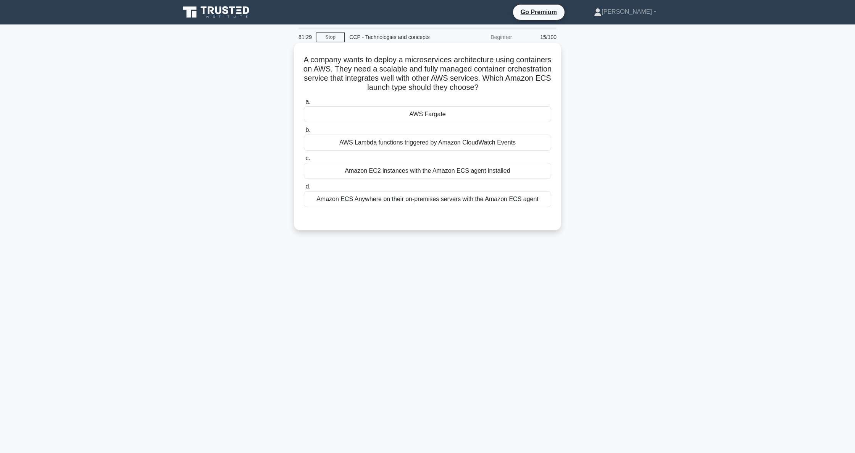
click at [441, 171] on div "Amazon EC2 instances with the Amazon ECS agent installed" at bounding box center [427, 171] width 247 height 16
click at [304, 161] on input "c. Amazon EC2 instances with the Amazon ECS agent installed" at bounding box center [304, 158] width 0 height 5
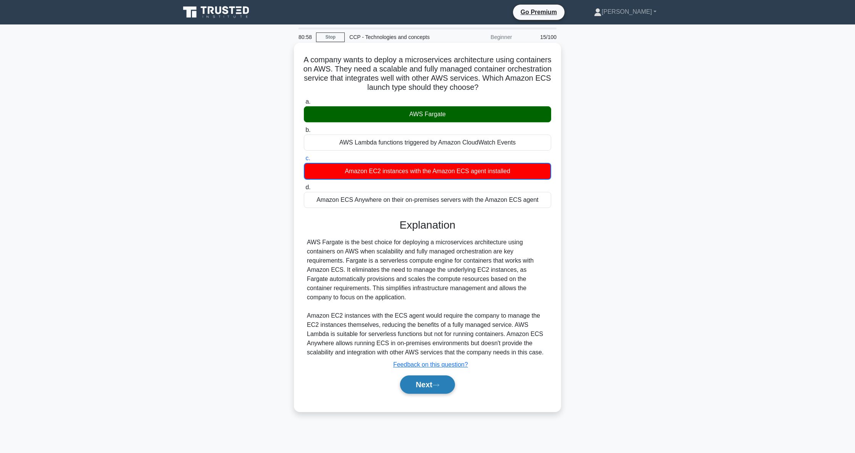
click at [431, 383] on button "Next" at bounding box center [427, 384] width 55 height 18
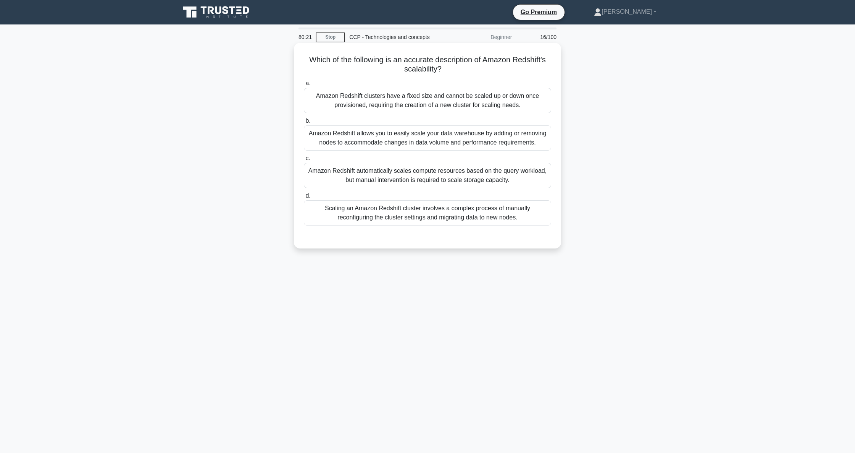
click at [514, 139] on div "Amazon Redshift allows you to easily scale your data warehouse by adding or rem…" at bounding box center [427, 137] width 247 height 25
click at [304, 123] on input "b. Amazon Redshift allows you to easily scale your data warehouse by adding or …" at bounding box center [304, 120] width 0 height 5
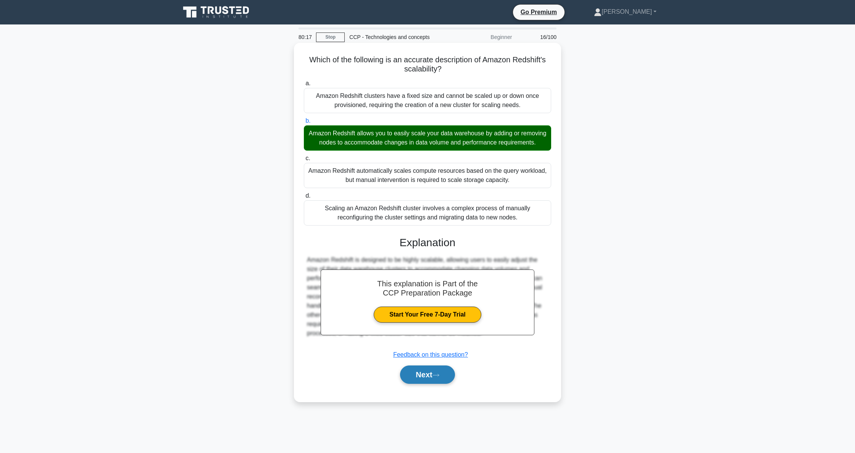
click at [437, 377] on icon at bounding box center [436, 375] width 7 height 4
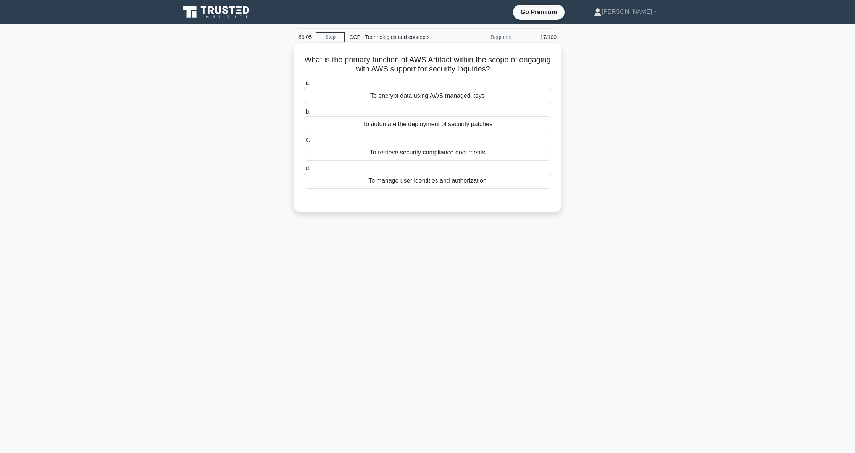
click at [451, 155] on div "To retrieve security compliance documents" at bounding box center [427, 152] width 247 height 16
click at [304, 142] on input "c. To retrieve security compliance documents" at bounding box center [304, 139] width 0 height 5
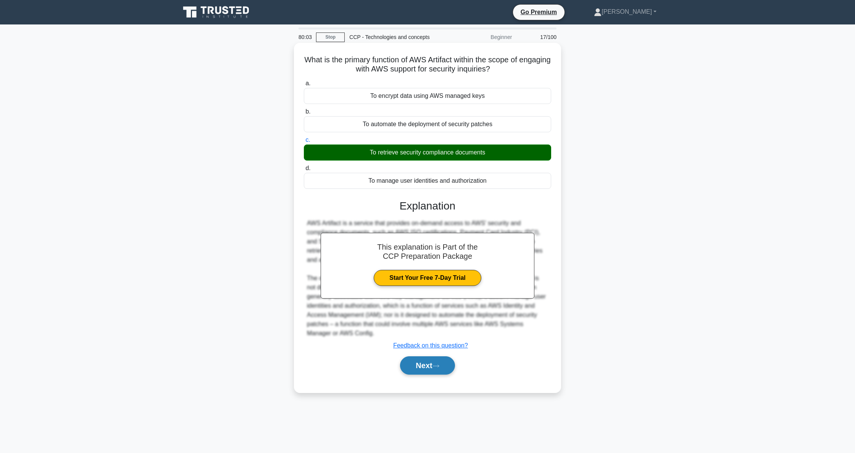
click at [438, 364] on button "Next" at bounding box center [427, 365] width 55 height 18
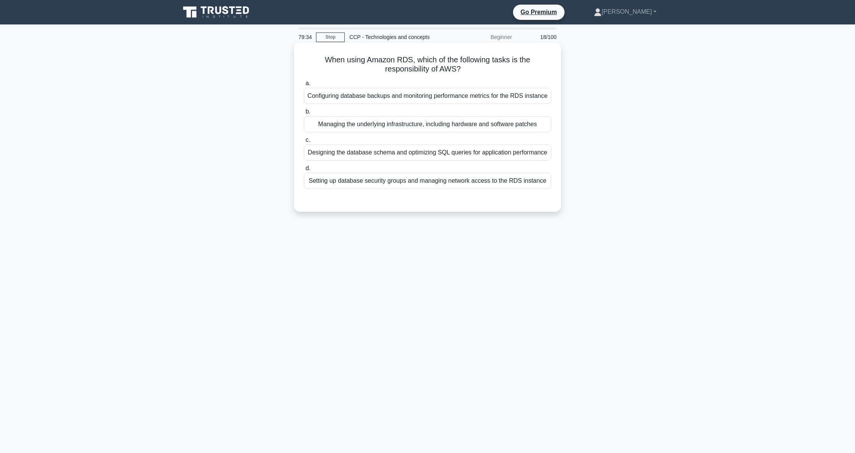
click at [379, 127] on div "Managing the underlying infrastructure, including hardware and software patches" at bounding box center [427, 124] width 247 height 16
click at [304, 114] on input "b. Managing the underlying infrastructure, including hardware and software patc…" at bounding box center [304, 111] width 0 height 5
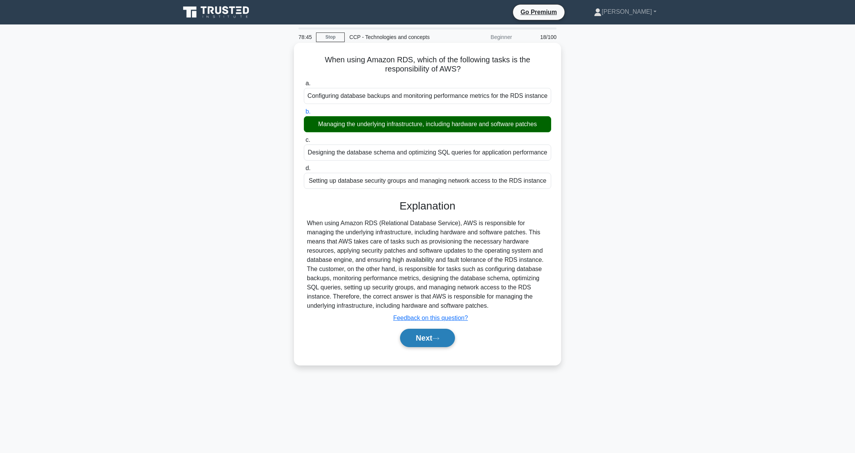
click at [419, 335] on button "Next" at bounding box center [427, 337] width 55 height 18
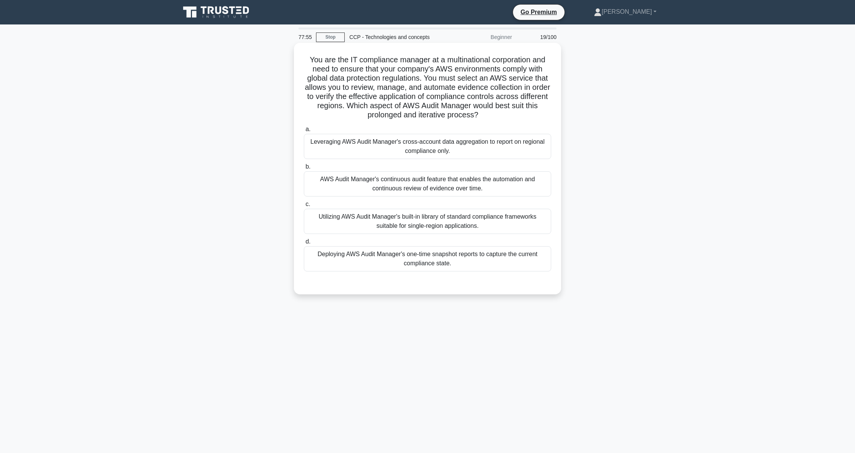
click at [457, 225] on div "Utilizing AWS Audit Manager's built-in library of standard compliance framework…" at bounding box center [427, 221] width 247 height 25
click at [304, 207] on input "c. Utilizing AWS Audit Manager's built-in library of standard compliance framew…" at bounding box center [304, 204] width 0 height 5
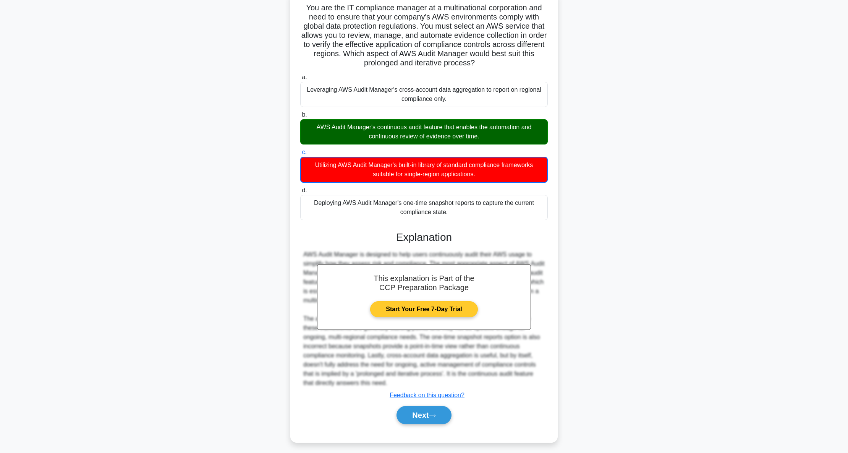
scroll to position [57, 0]
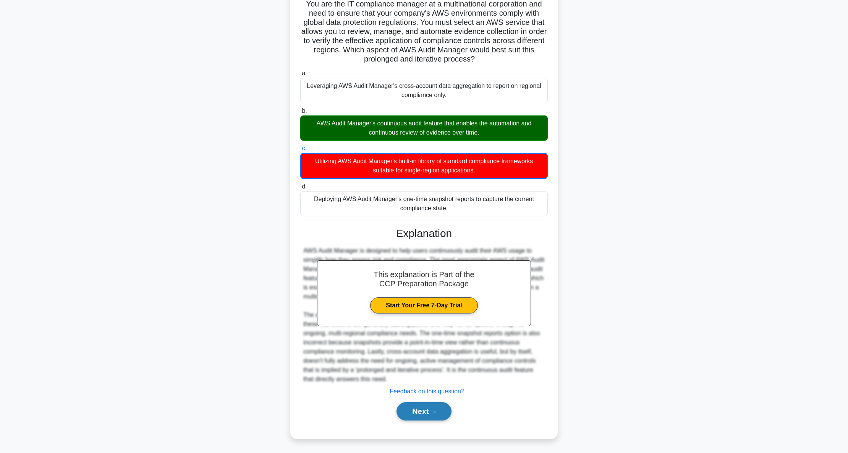
click at [432, 412] on icon at bounding box center [432, 411] width 7 height 4
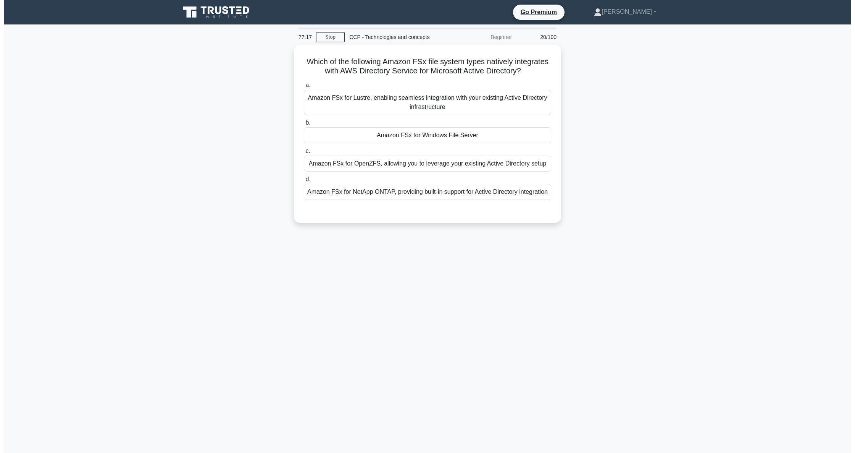
scroll to position [0, 0]
click at [421, 133] on div "Amazon FSx for Windows File Server" at bounding box center [427, 133] width 247 height 16
click at [304, 123] on input "b. Amazon FSx for Windows File Server" at bounding box center [304, 120] width 0 height 5
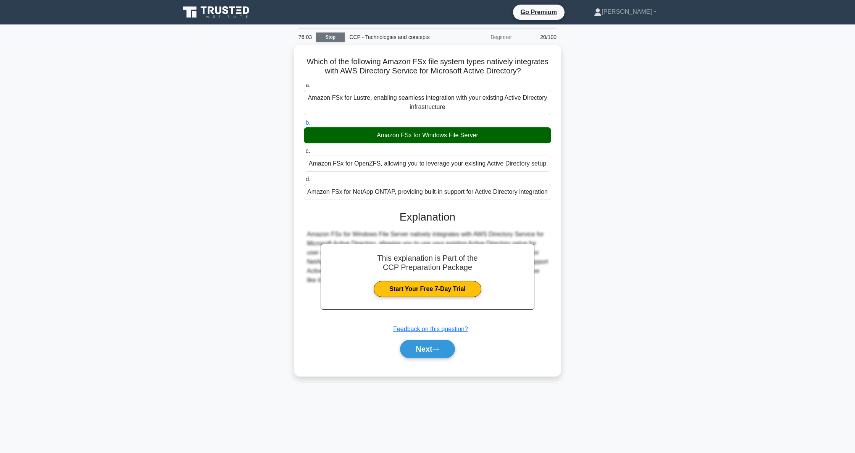
click at [323, 34] on link "Stop" at bounding box center [330, 37] width 29 height 10
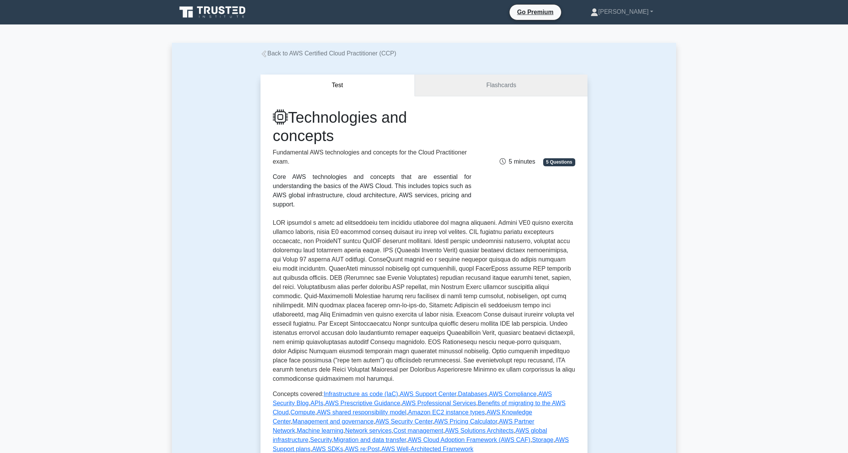
click at [492, 83] on link "Flashcards" at bounding box center [501, 85] width 173 height 22
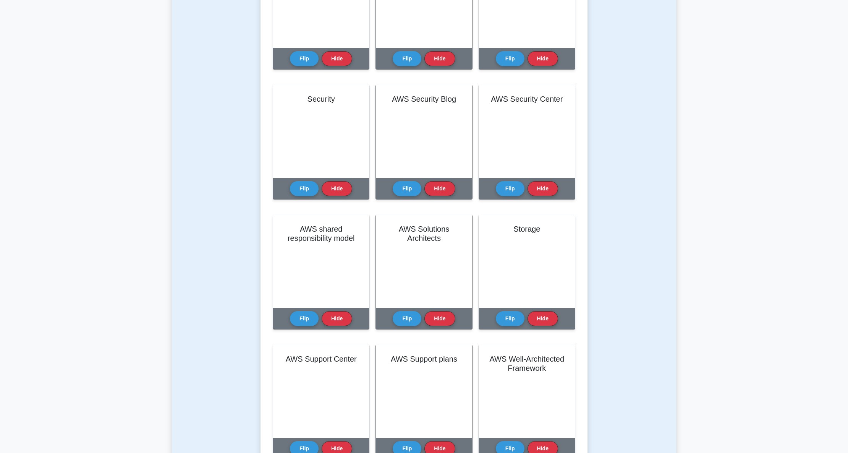
scroll to position [1069, 0]
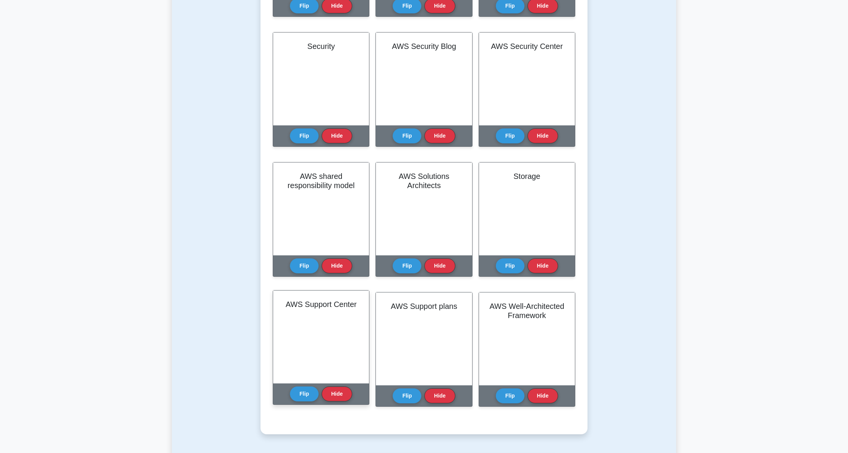
click at [319, 331] on div "AWS Support Center" at bounding box center [321, 336] width 96 height 93
click at [296, 394] on button "Flip" at bounding box center [304, 393] width 29 height 15
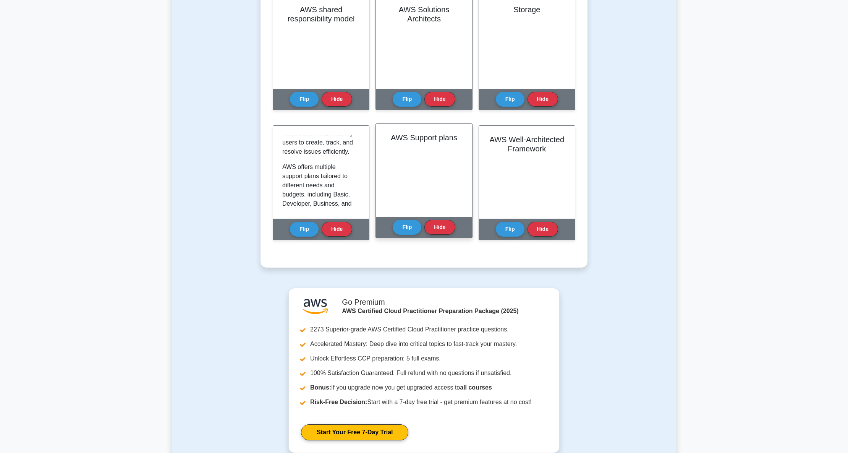
scroll to position [1273, 0]
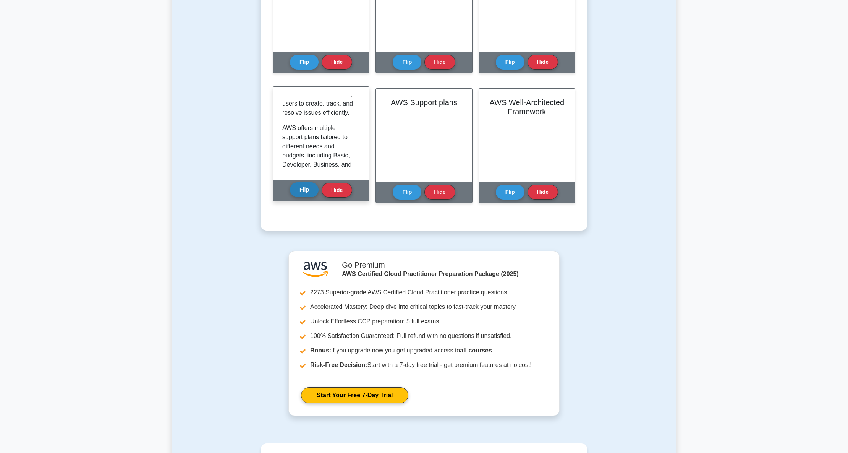
click at [306, 192] on button "Flip" at bounding box center [304, 189] width 29 height 15
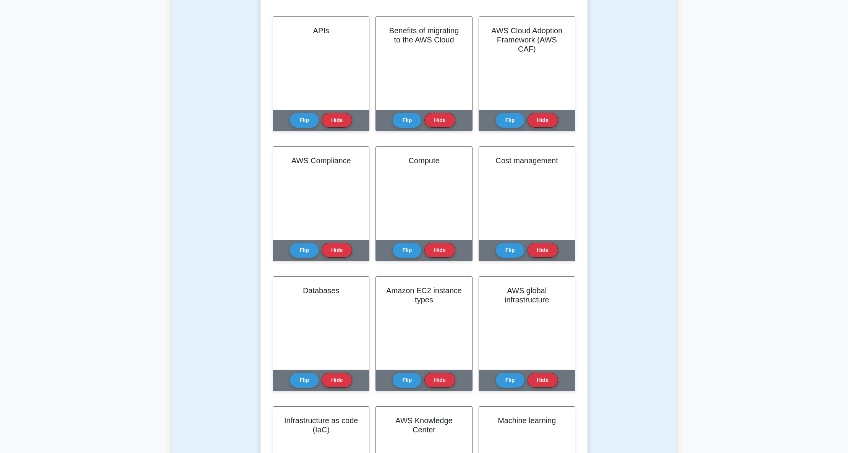
scroll to position [153, 0]
